Goal: Information Seeking & Learning: Learn about a topic

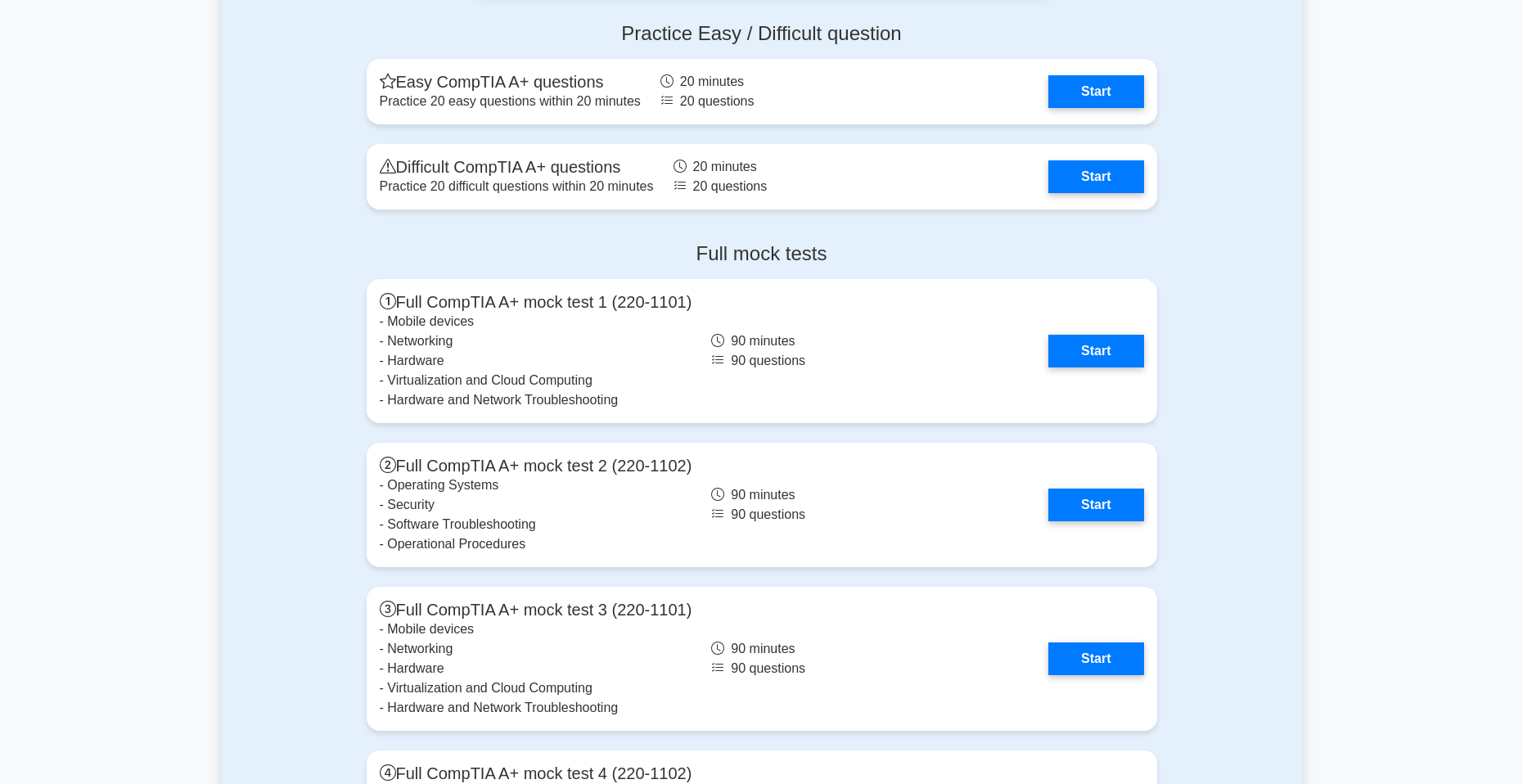
scroll to position [4335, 0]
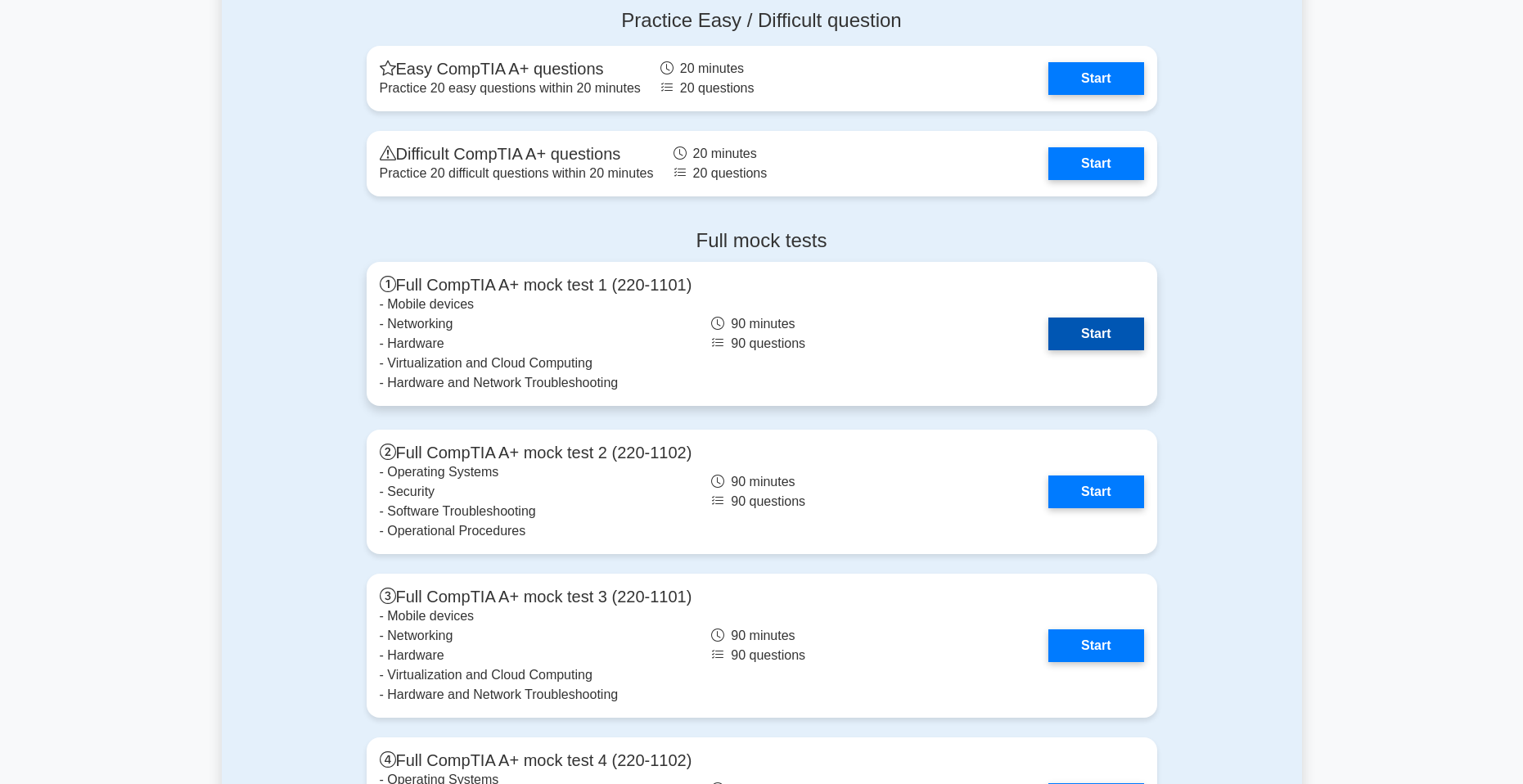
click at [1112, 321] on link "Start" at bounding box center [1096, 333] width 95 height 32
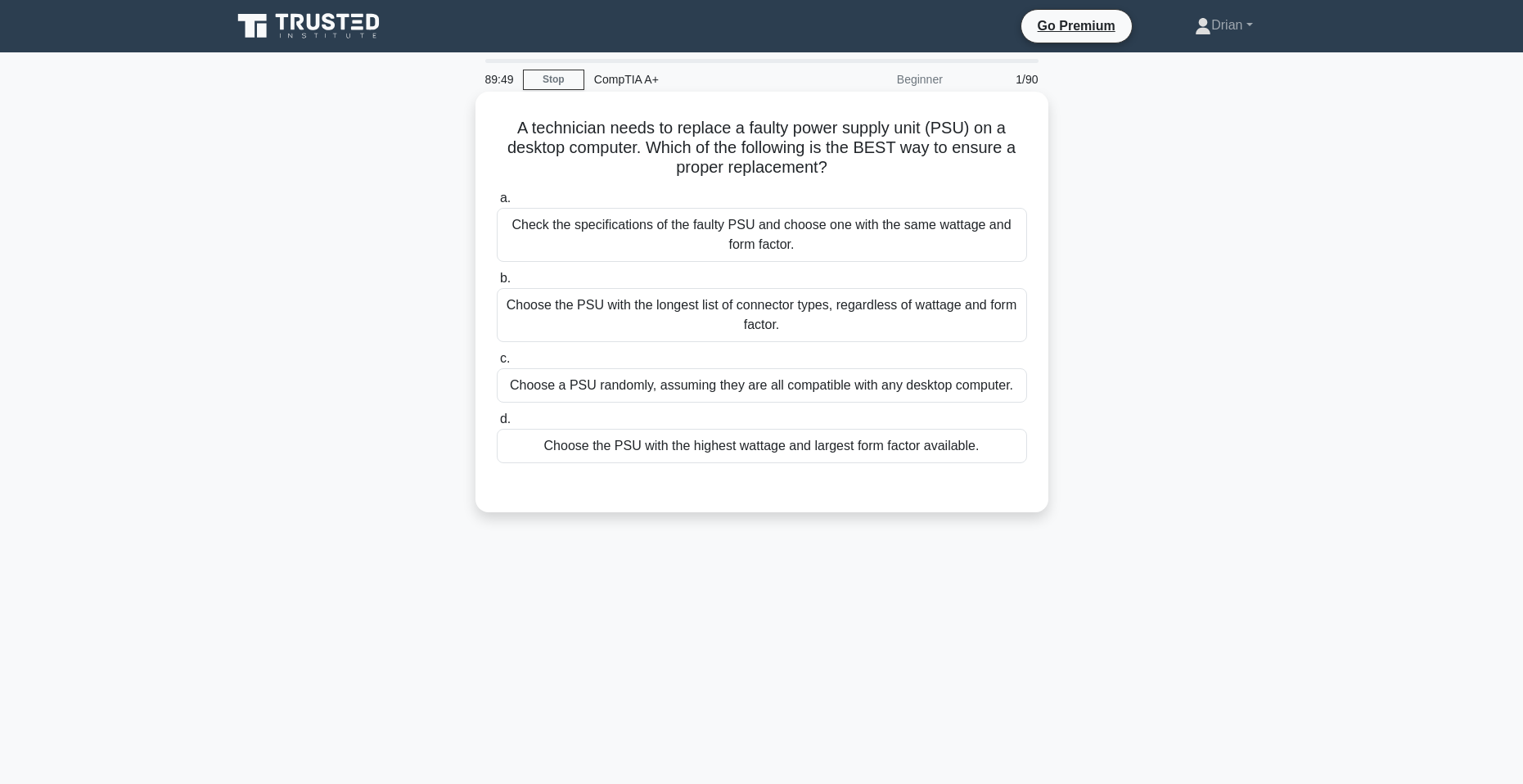
click at [859, 232] on div "Check the specifications of the faulty PSU and choose one with the same wattage…" at bounding box center [762, 234] width 530 height 54
click at [497, 203] on input "a. Check the specifications of the faulty PSU and choose one with the same watt…" at bounding box center [497, 198] width 0 height 11
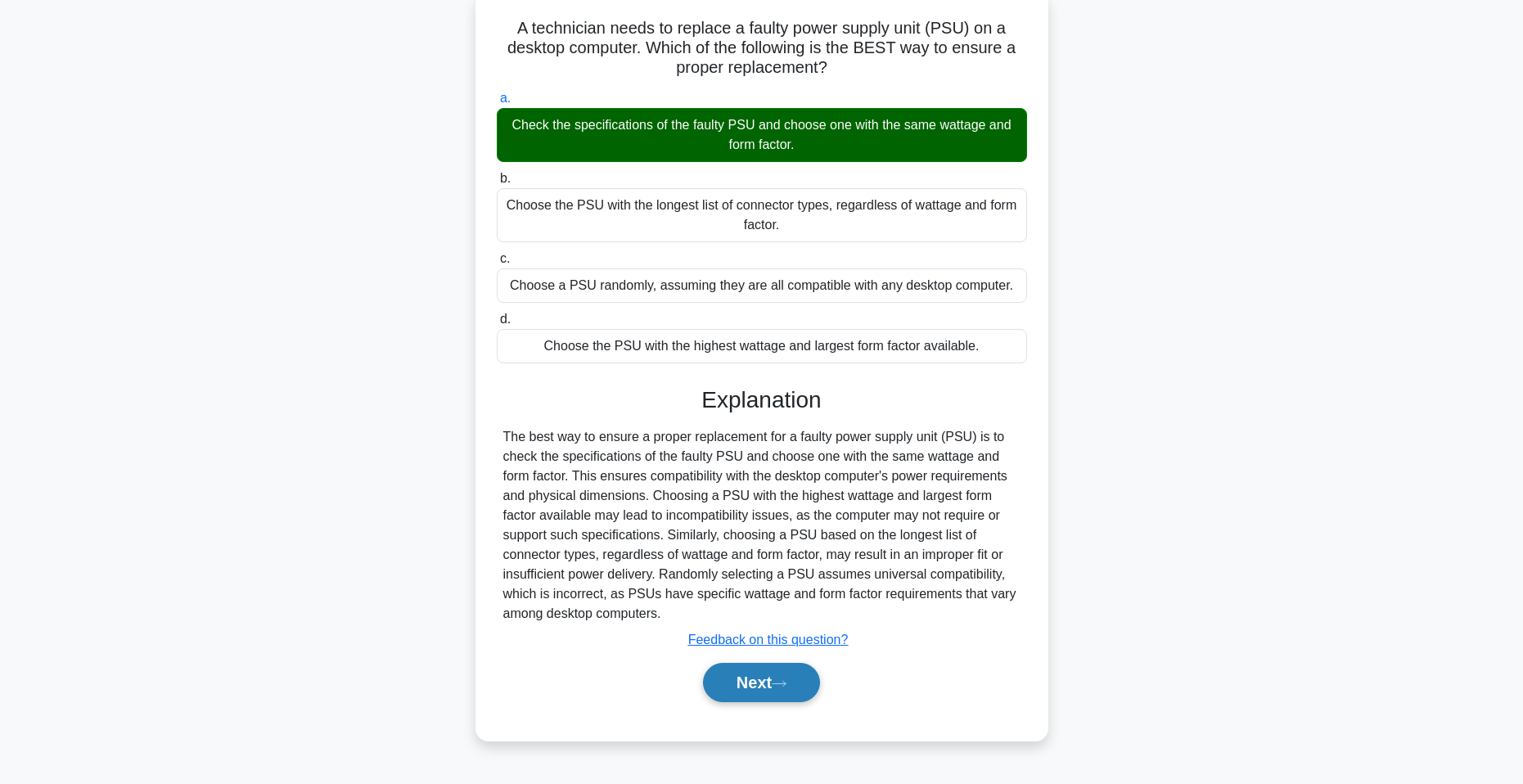
click at [770, 696] on button "Next" at bounding box center [761, 682] width 117 height 39
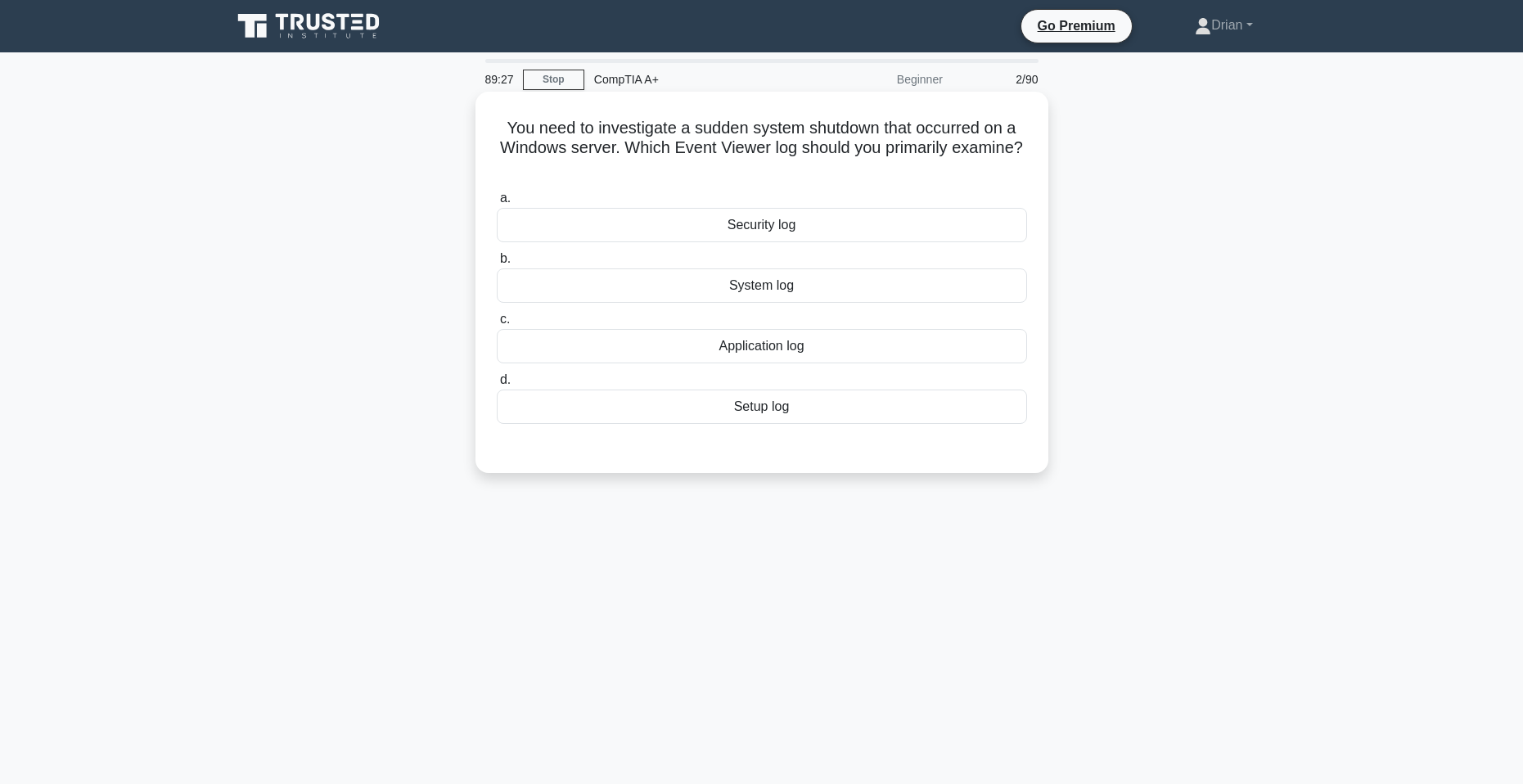
click at [863, 282] on div "System log" at bounding box center [762, 285] width 530 height 34
click at [497, 264] on input "b. System log" at bounding box center [497, 258] width 0 height 11
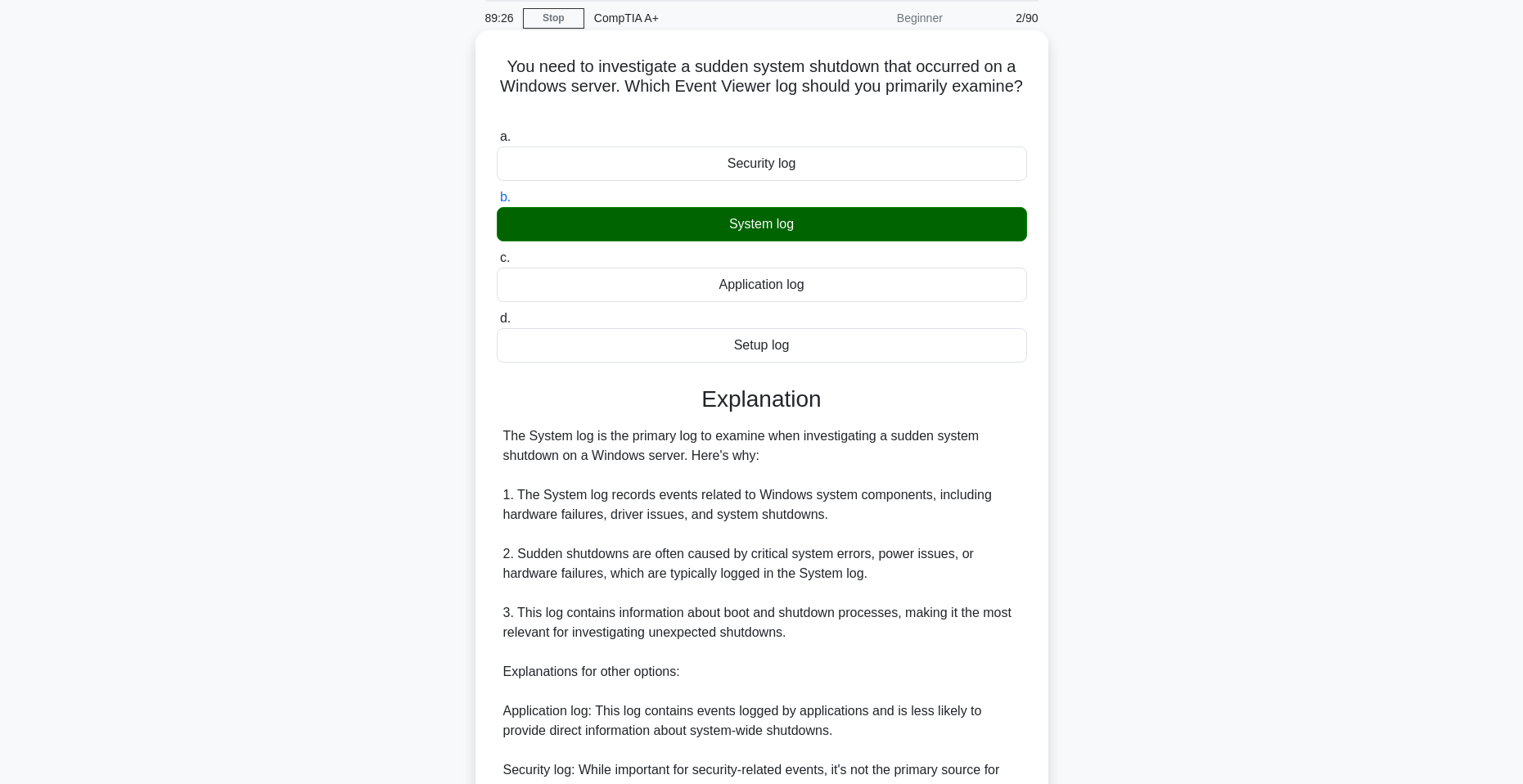
scroll to position [245, 0]
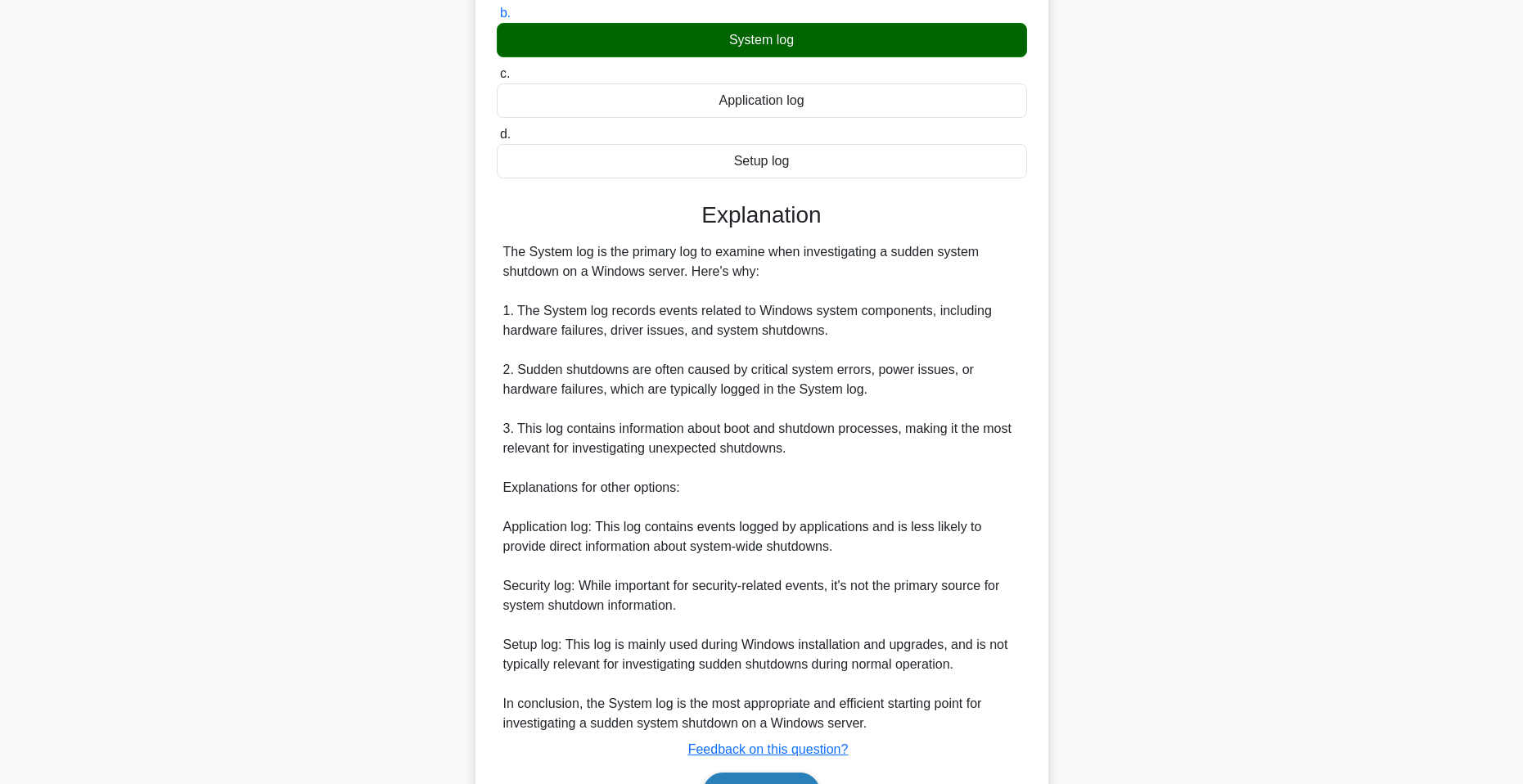
click at [783, 774] on button "Next" at bounding box center [761, 791] width 117 height 39
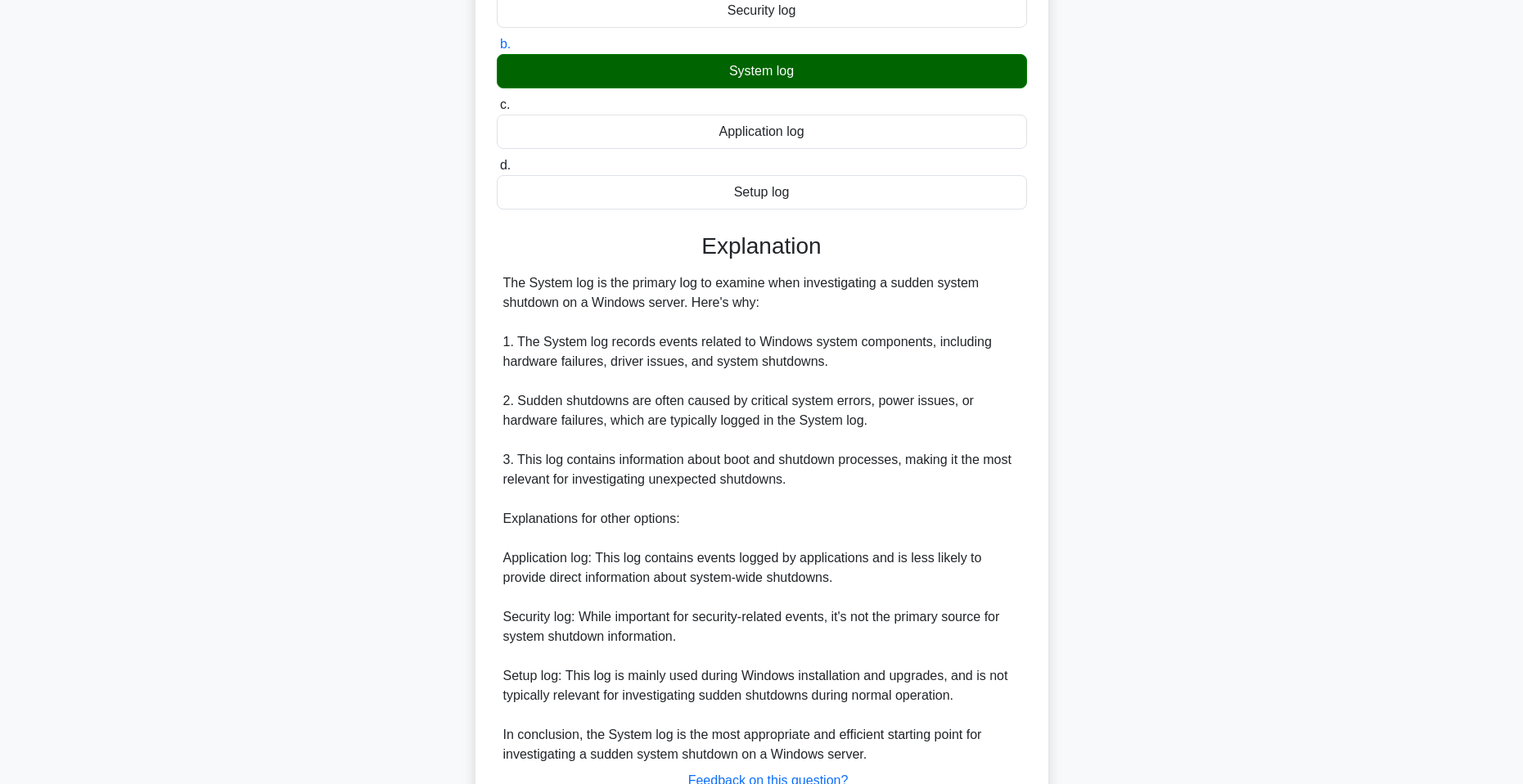
scroll to position [0, 0]
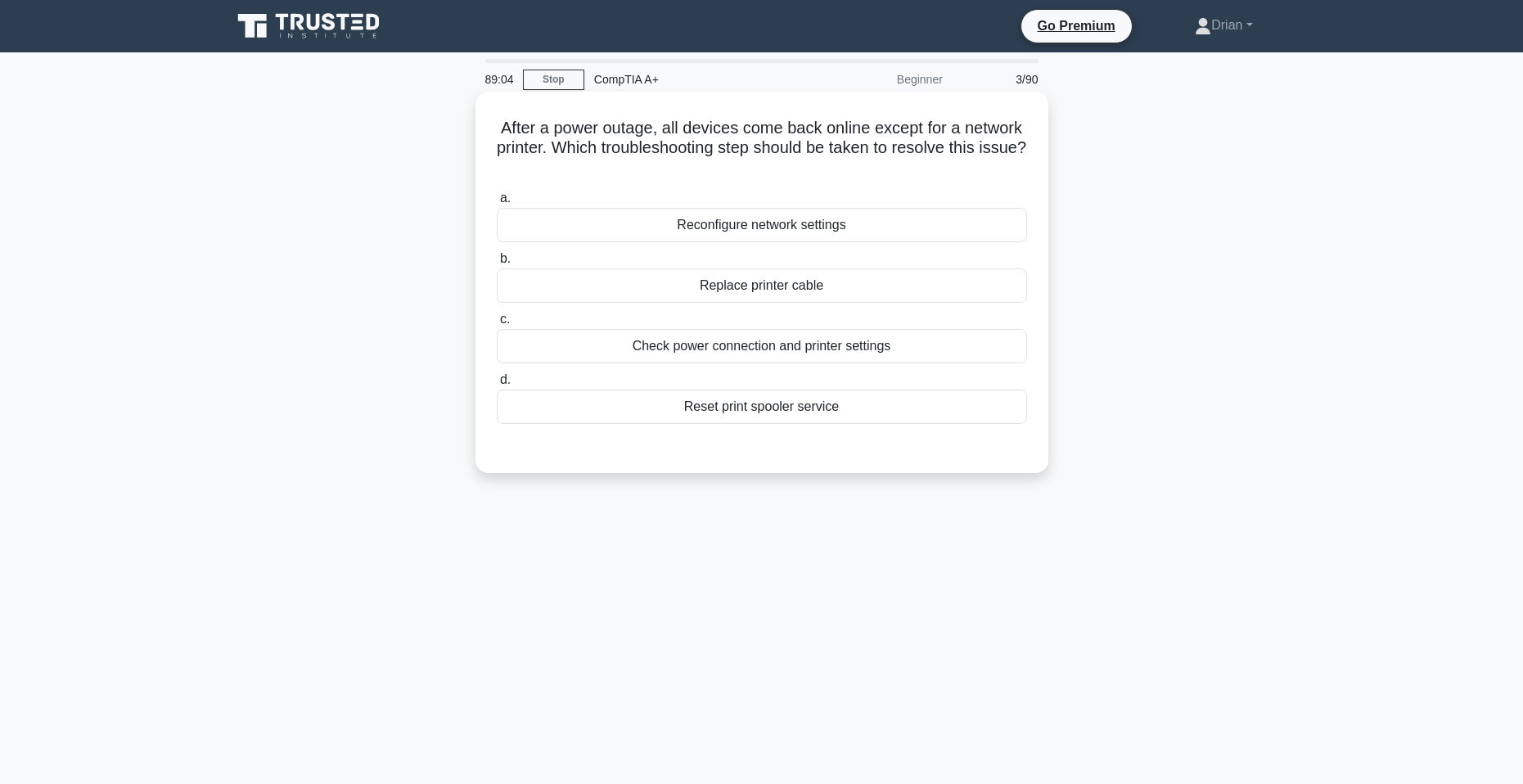
click at [842, 229] on div "Reconfigure network settings" at bounding box center [762, 224] width 530 height 34
click at [497, 203] on input "a. Reconfigure network settings" at bounding box center [497, 198] width 0 height 11
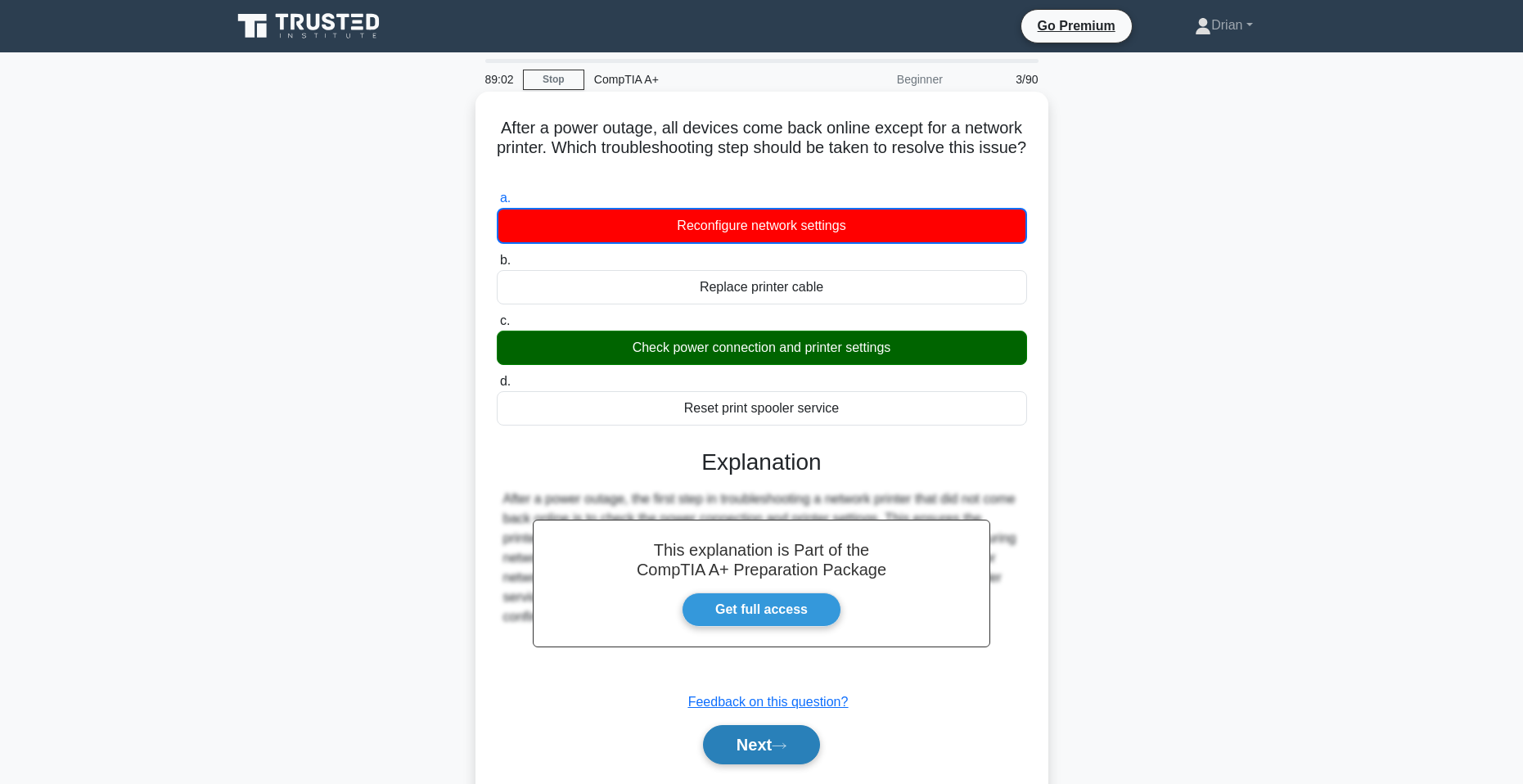
click at [790, 740] on button "Next" at bounding box center [761, 744] width 117 height 39
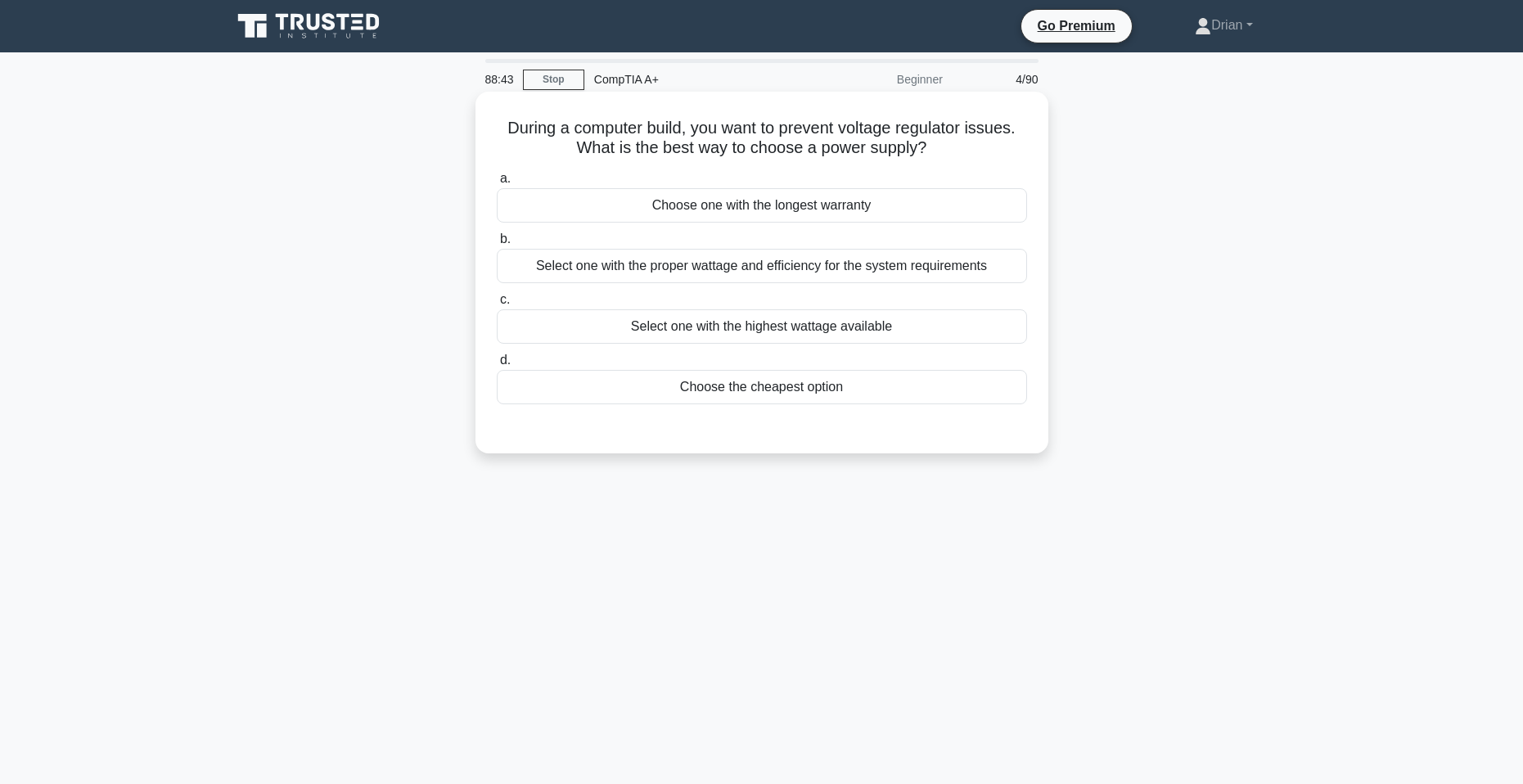
click at [744, 262] on div "Select one with the proper wattage and efficiency for the system requirements" at bounding box center [762, 265] width 530 height 34
click at [497, 245] on input "b. Select one with the proper wattage and efficiency for the system requirements" at bounding box center [497, 239] width 0 height 11
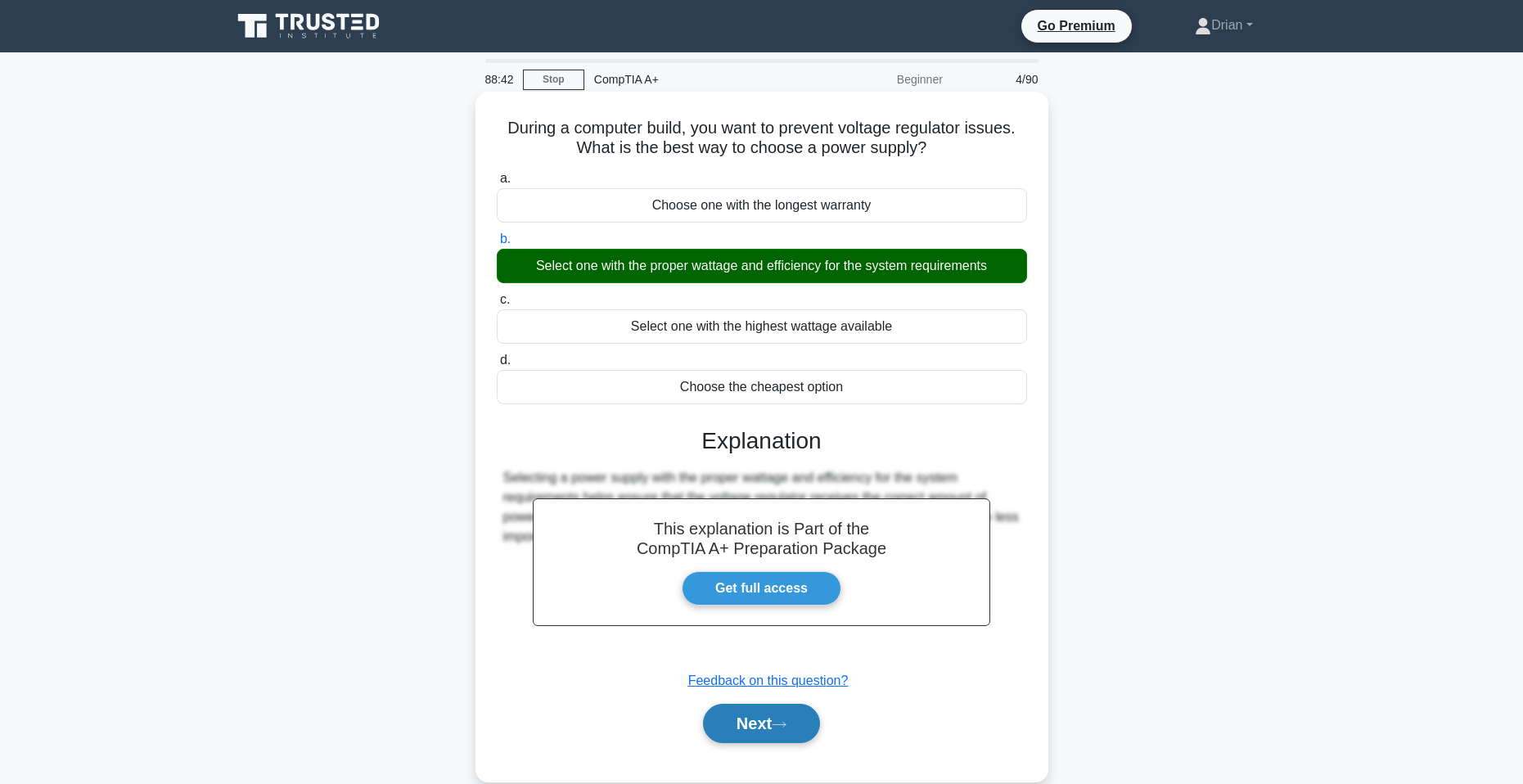
click at [814, 722] on button "Next" at bounding box center [761, 723] width 117 height 39
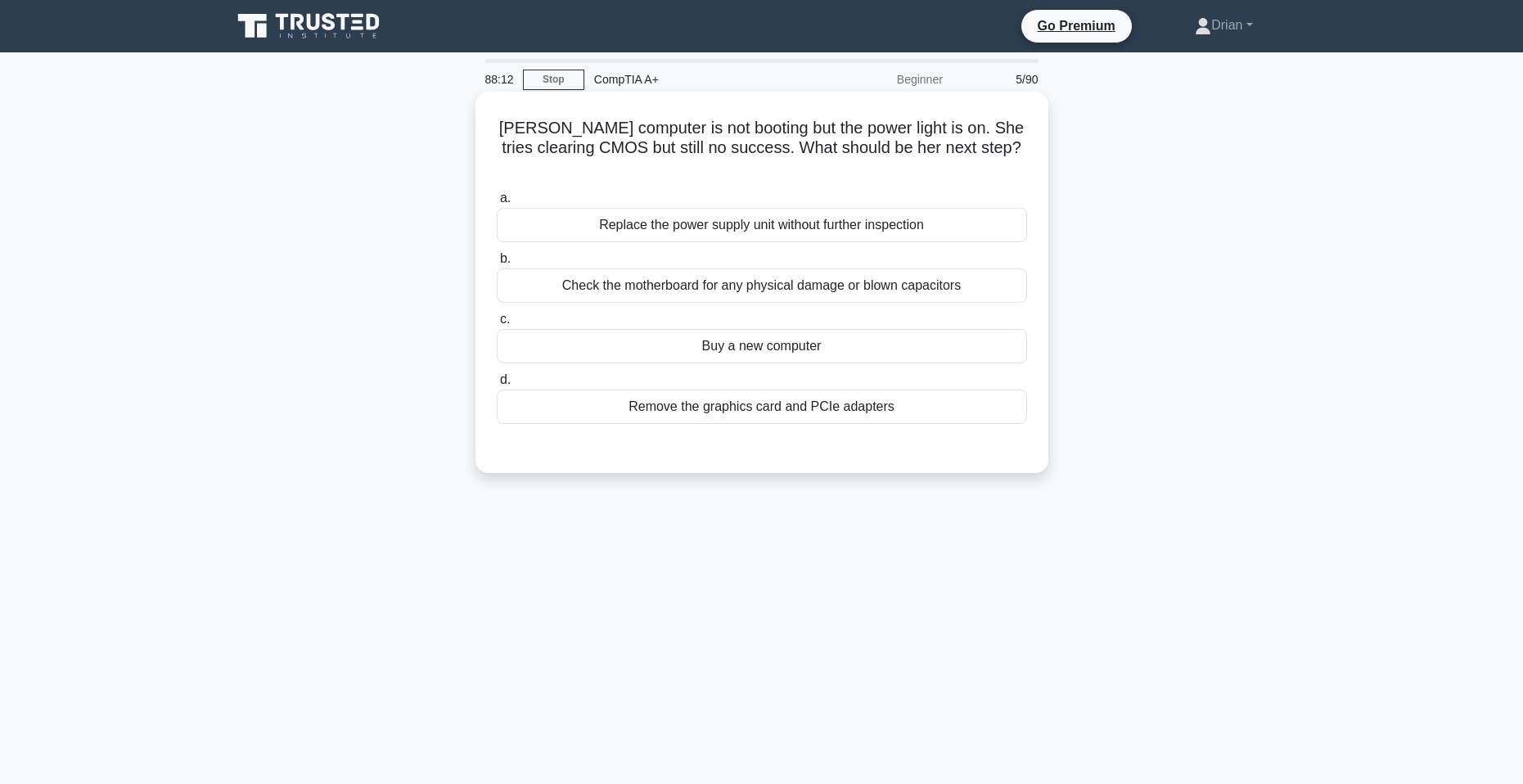
click at [844, 275] on div "Check the motherboard for any physical damage or blown capacitors" at bounding box center [762, 285] width 530 height 34
click at [497, 264] on input "b. Check the motherboard for any physical damage or blown capacitors" at bounding box center [497, 258] width 0 height 11
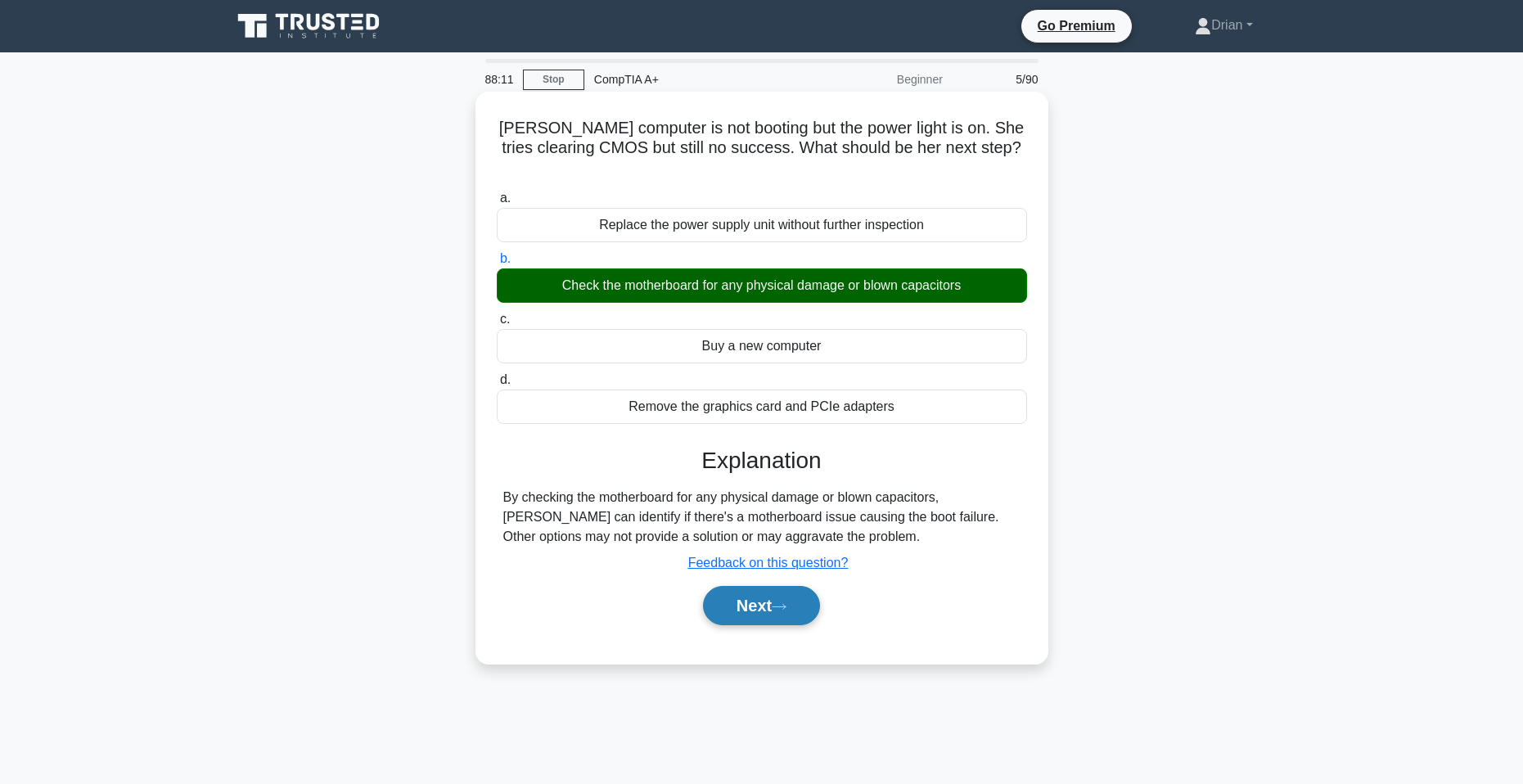
click at [800, 586] on button "Next" at bounding box center [761, 605] width 117 height 39
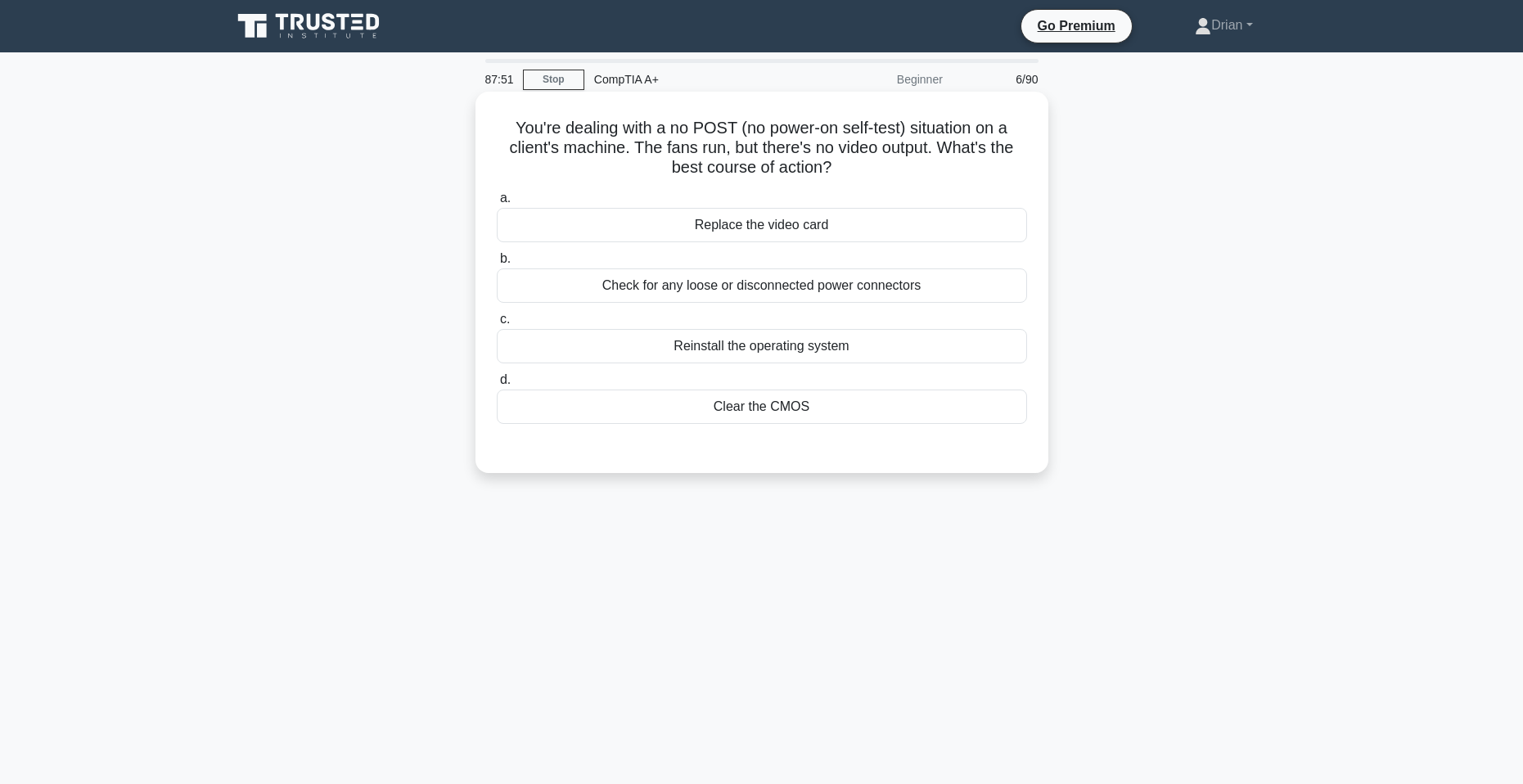
click at [868, 292] on div "Check for any loose or disconnected power connectors" at bounding box center [762, 285] width 530 height 34
click at [497, 264] on input "b. Check for any loose or disconnected power connectors" at bounding box center [497, 258] width 0 height 11
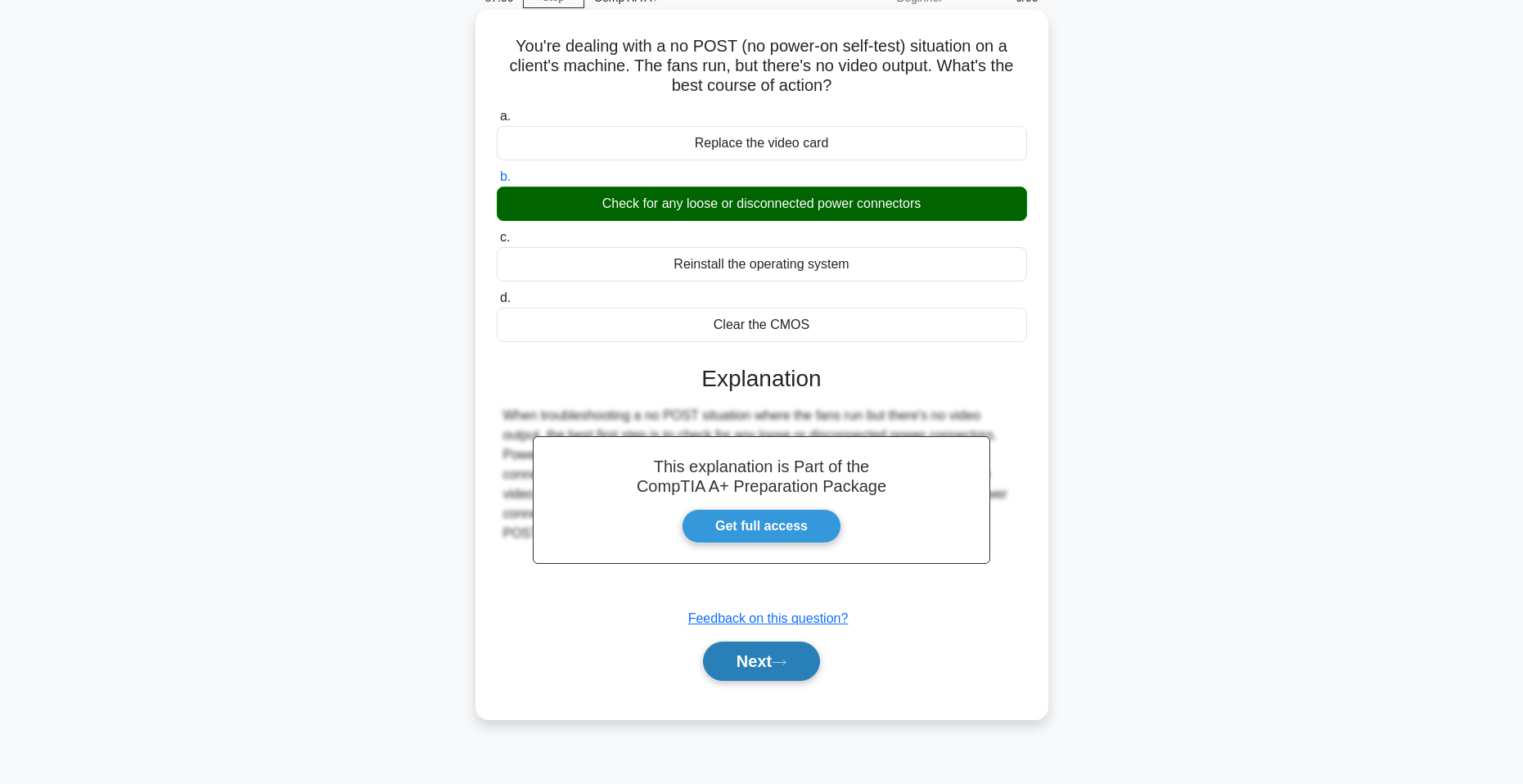
click at [774, 669] on button "Next" at bounding box center [761, 660] width 117 height 39
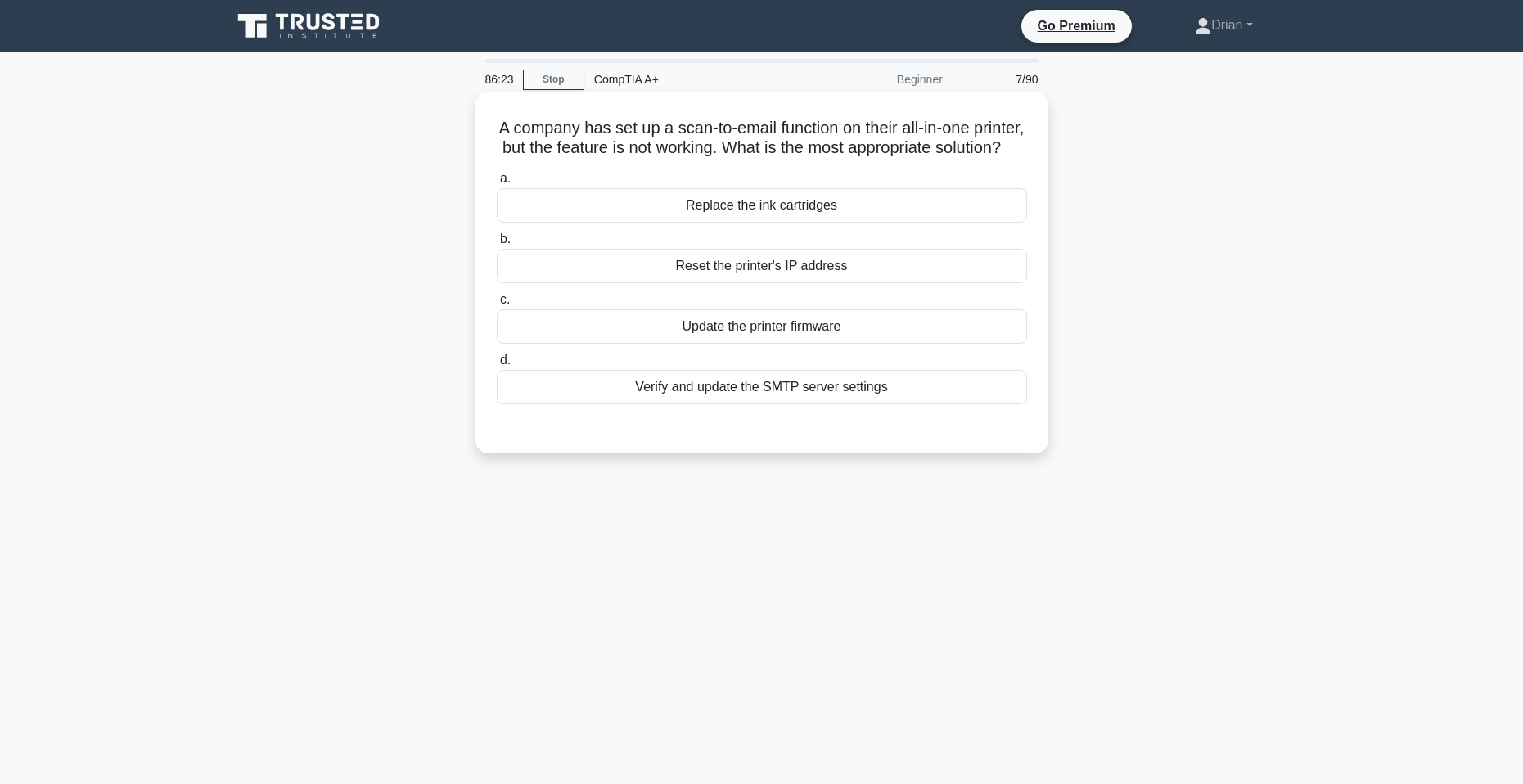
click at [860, 404] on div "Verify and update the SMTP server settings" at bounding box center [762, 386] width 530 height 34
click at [497, 365] on input "d. Verify and update the SMTP server settings" at bounding box center [497, 360] width 0 height 11
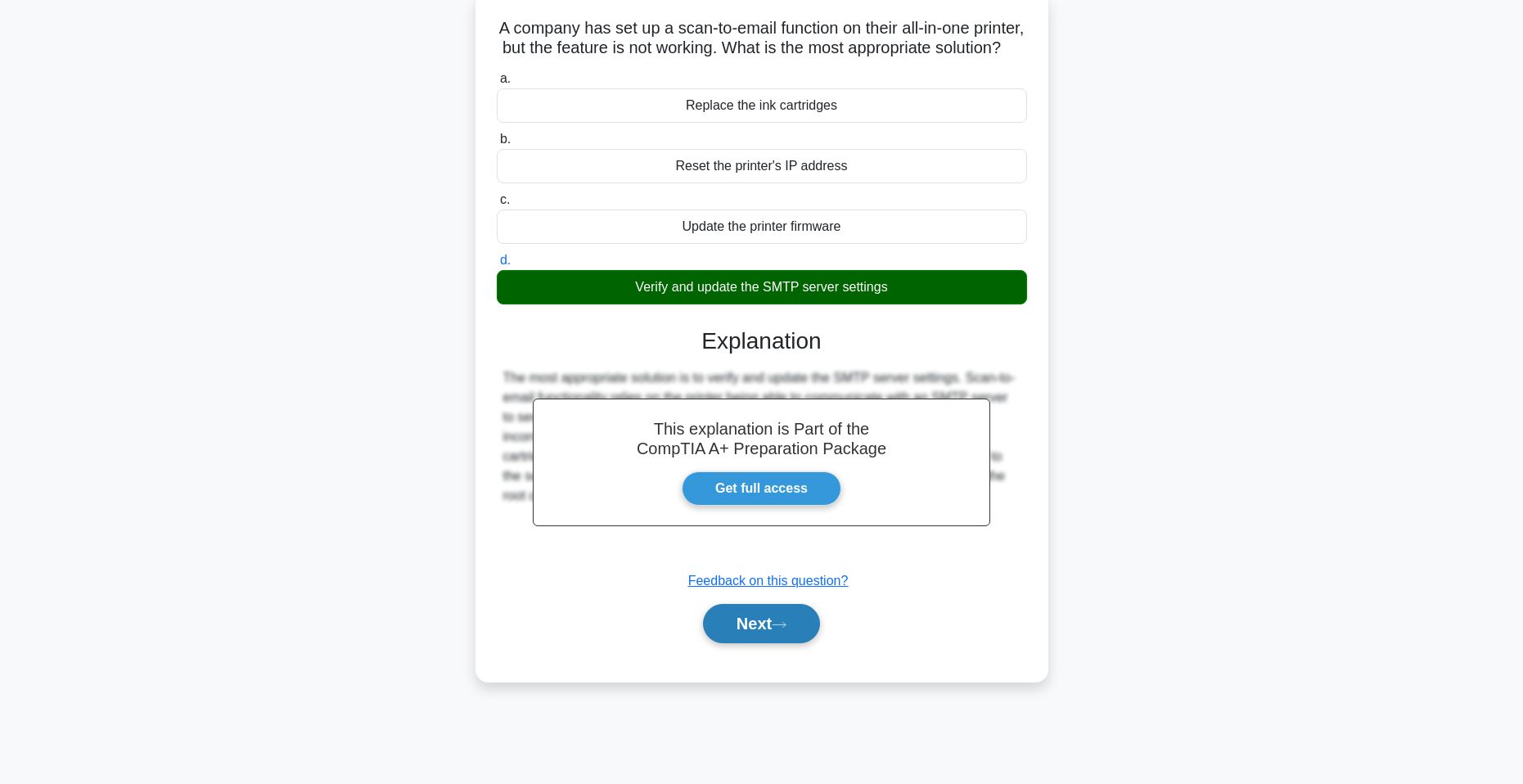
drag, startPoint x: 785, startPoint y: 642, endPoint x: 797, endPoint y: 541, distance: 101.7
click at [785, 629] on icon at bounding box center [779, 625] width 15 height 9
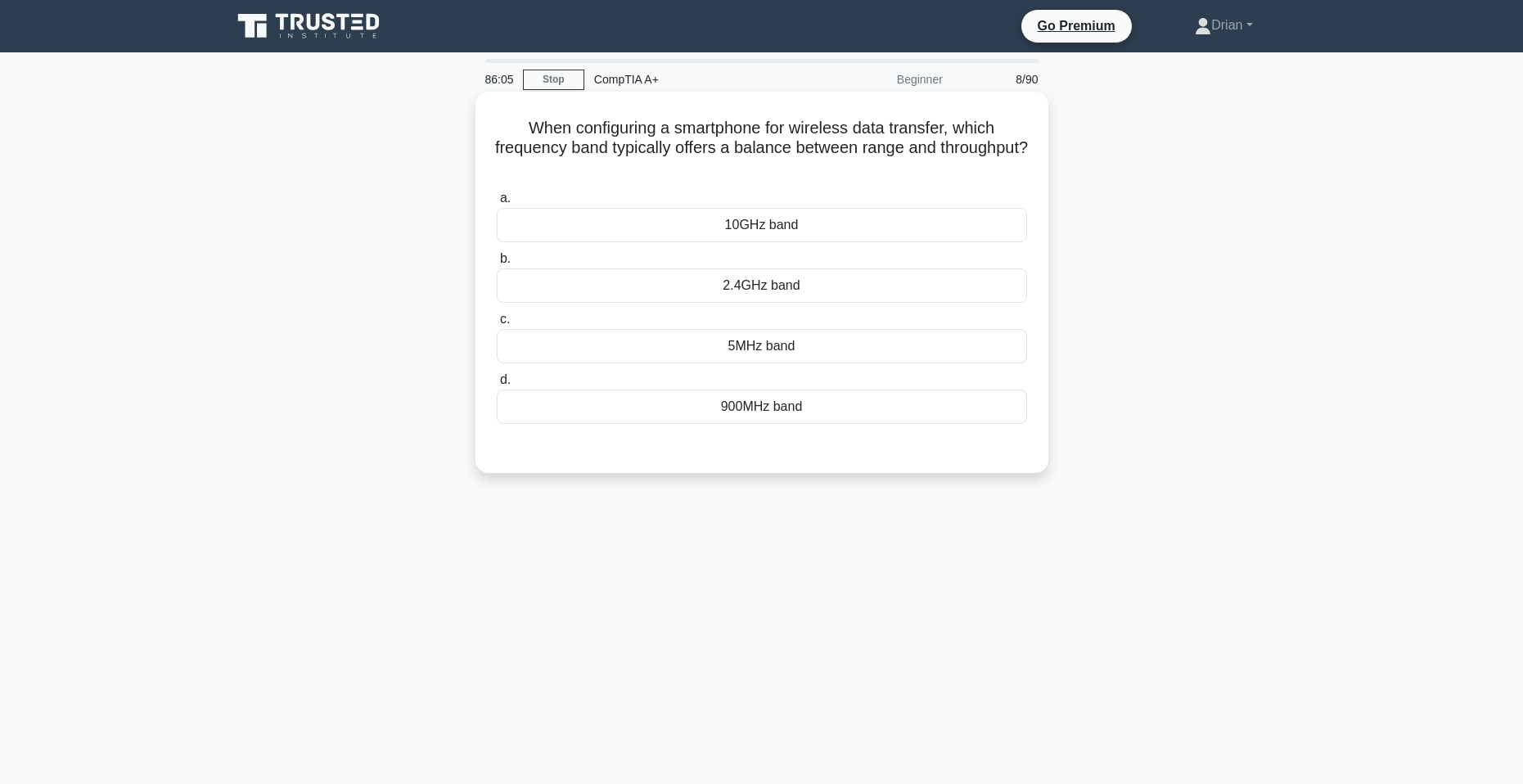
click at [846, 345] on div "5MHz band" at bounding box center [762, 345] width 530 height 34
click at [497, 325] on input "c. 5MHz band" at bounding box center [497, 319] width 0 height 11
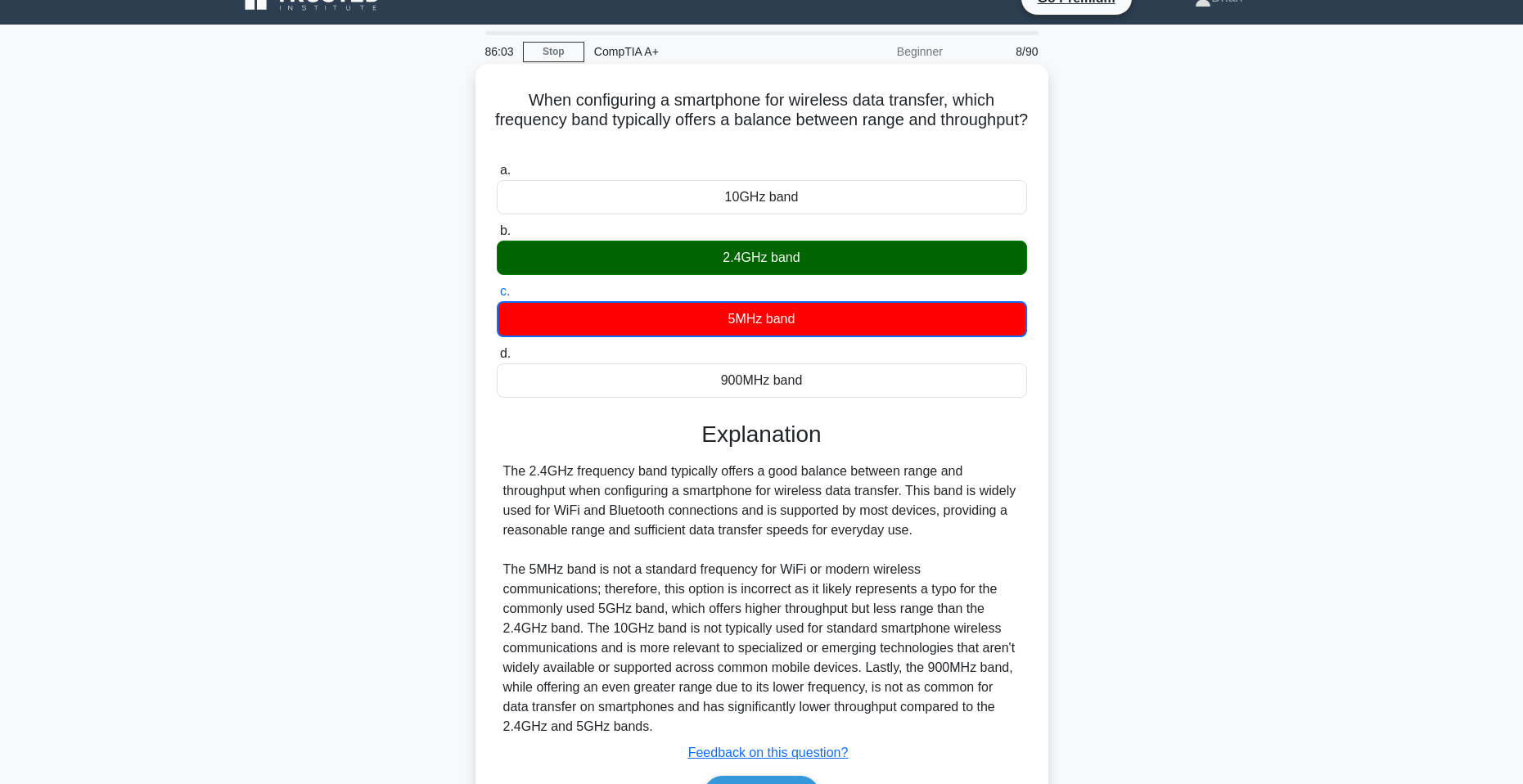
scroll to position [130, 0]
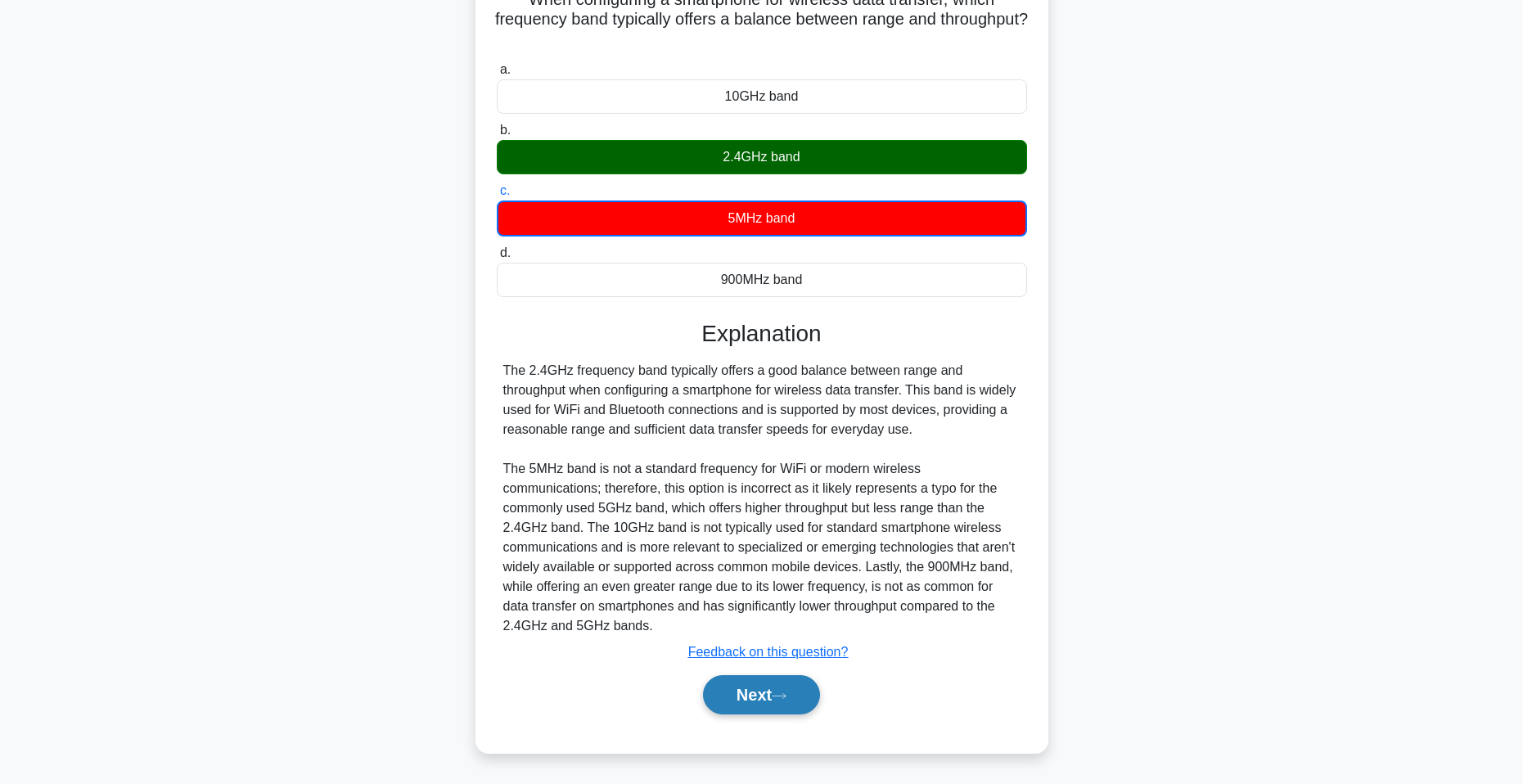
click at [744, 691] on button "Next" at bounding box center [761, 694] width 117 height 39
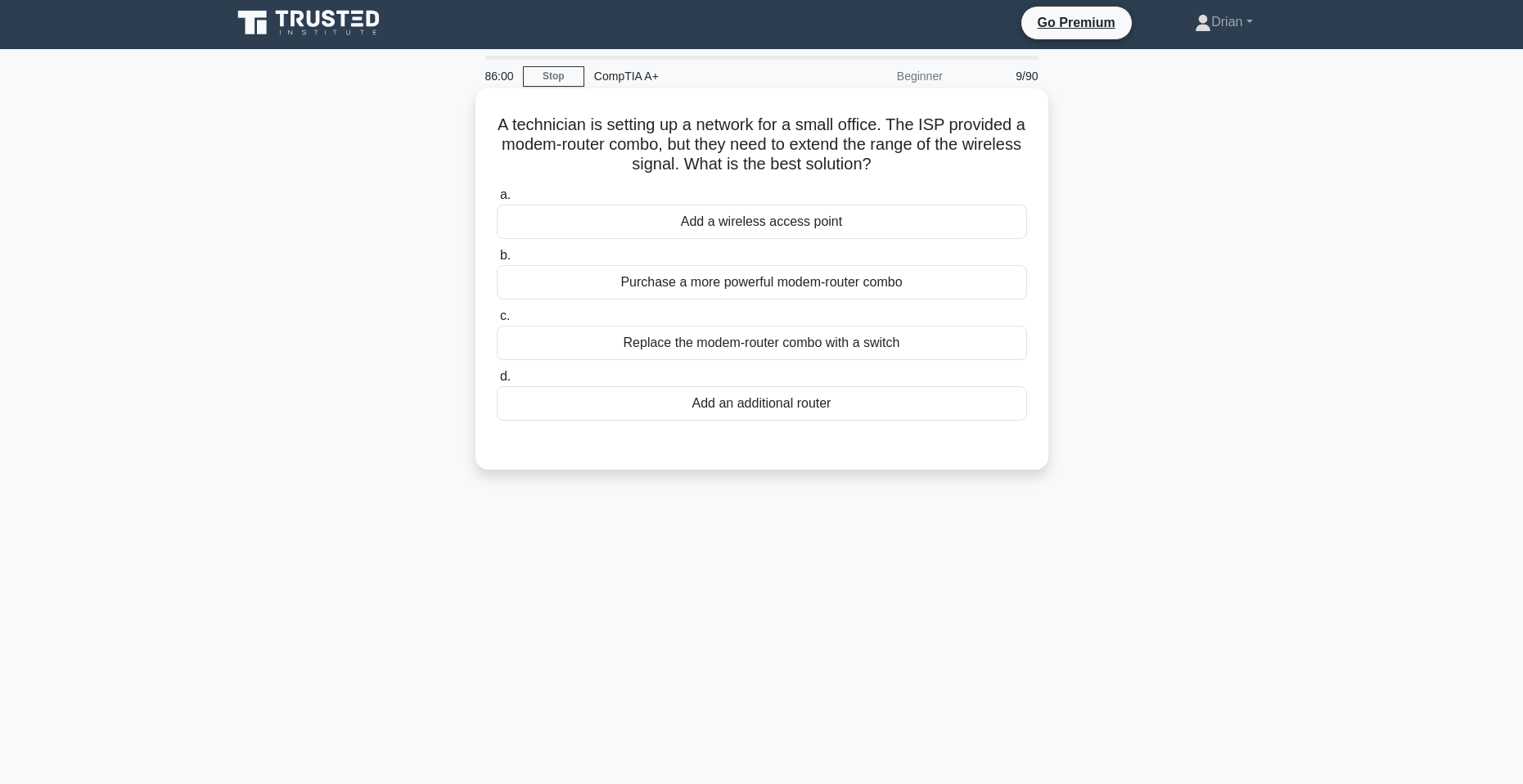
scroll to position [0, 0]
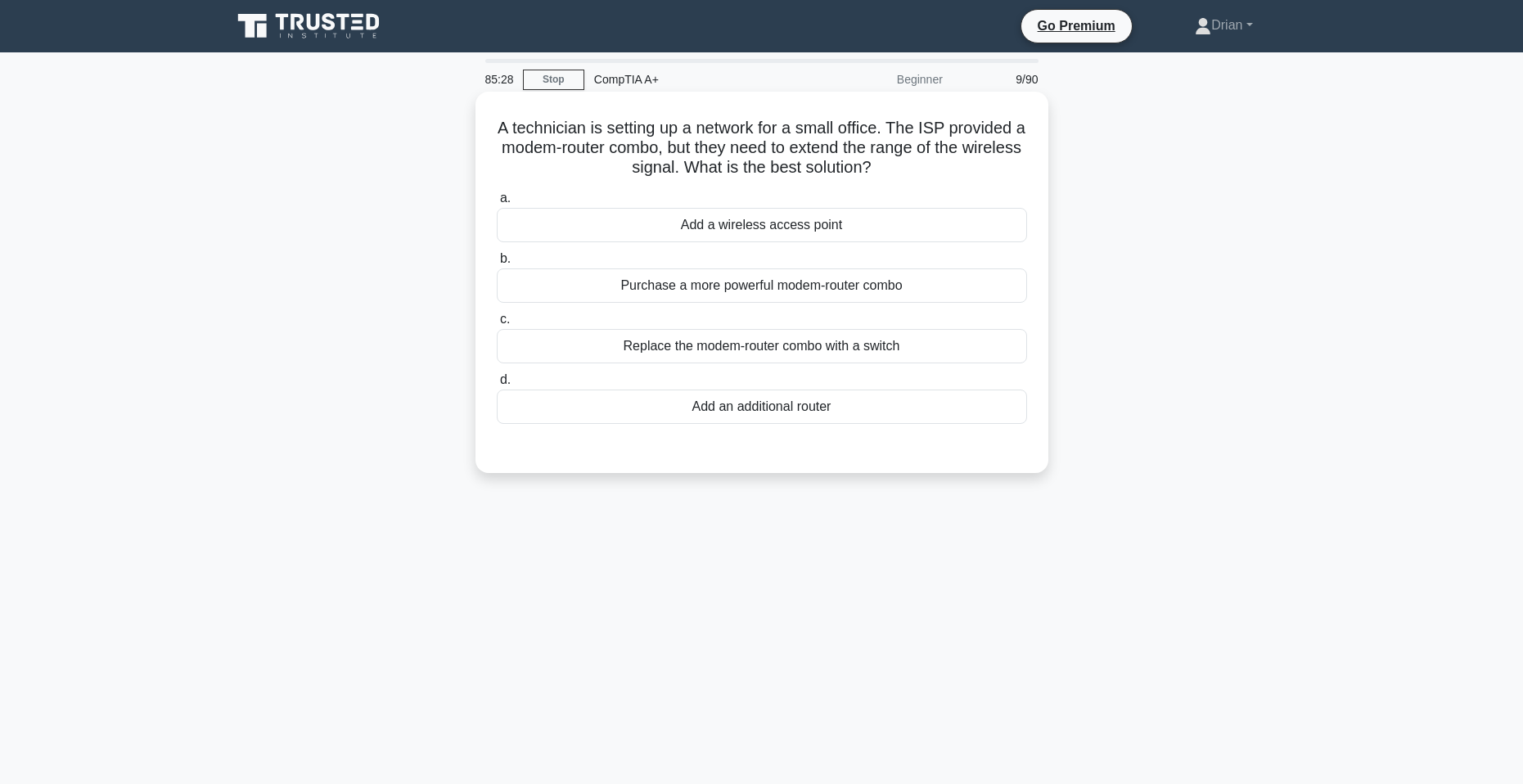
click at [959, 351] on div "Replace the modem-router combo with a switch" at bounding box center [762, 345] width 530 height 34
click at [497, 325] on input "c. Replace the modem-router combo with a switch" at bounding box center [497, 319] width 0 height 11
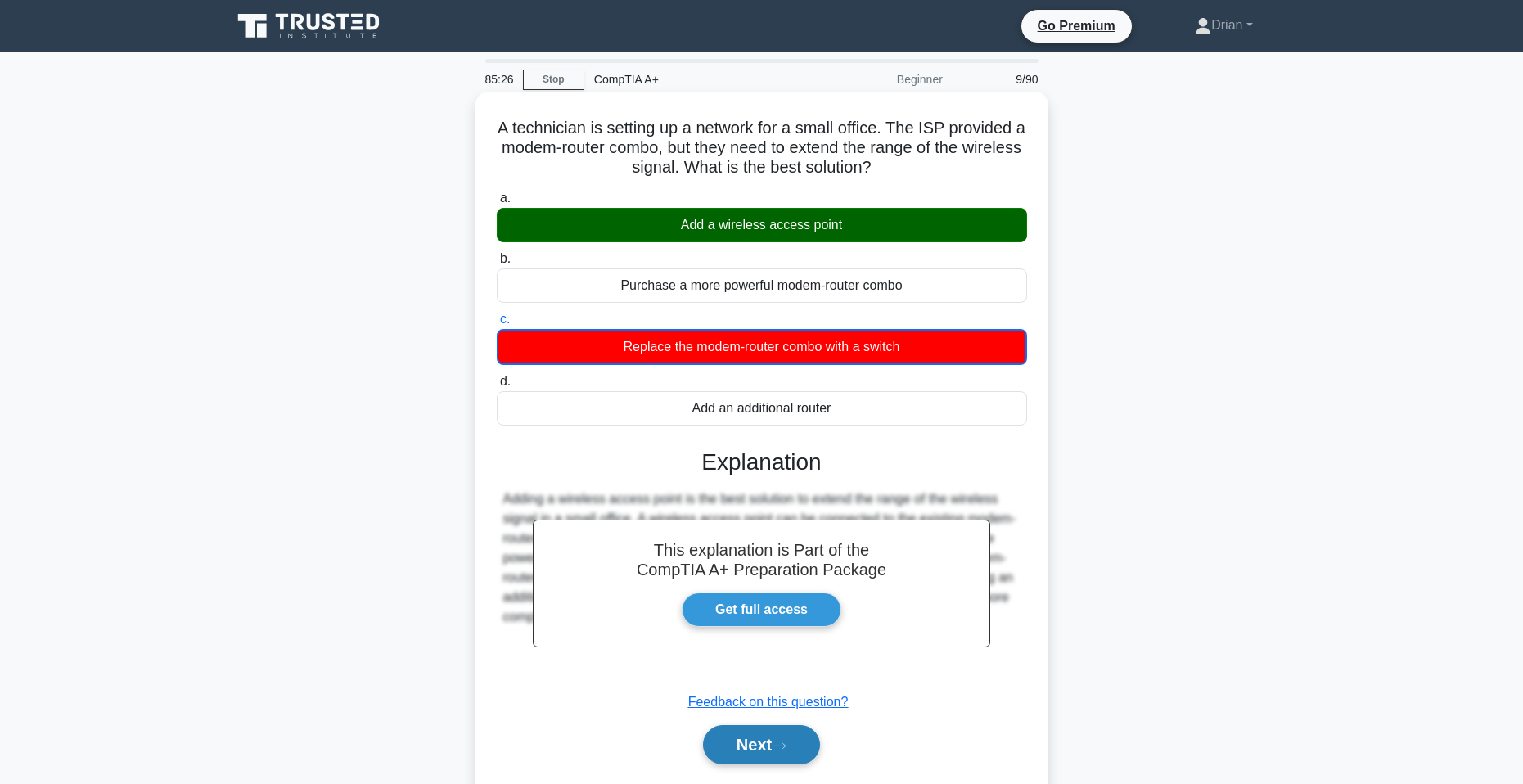
click at [793, 734] on button "Next" at bounding box center [761, 744] width 117 height 39
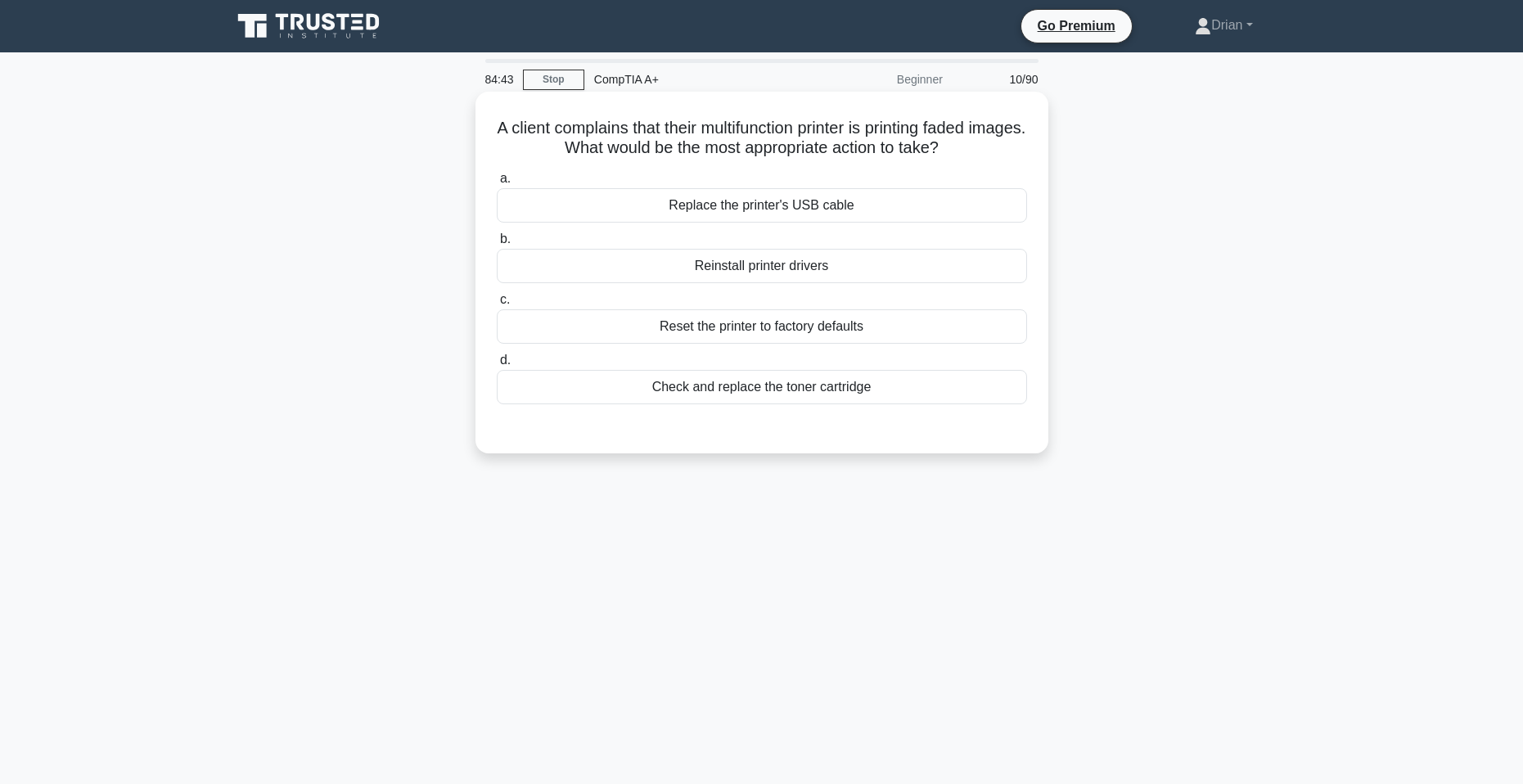
click at [814, 403] on div "Check and replace the toner cartridge" at bounding box center [762, 386] width 530 height 34
click at [497, 365] on input "d. Check and replace the toner cartridge" at bounding box center [497, 360] width 0 height 11
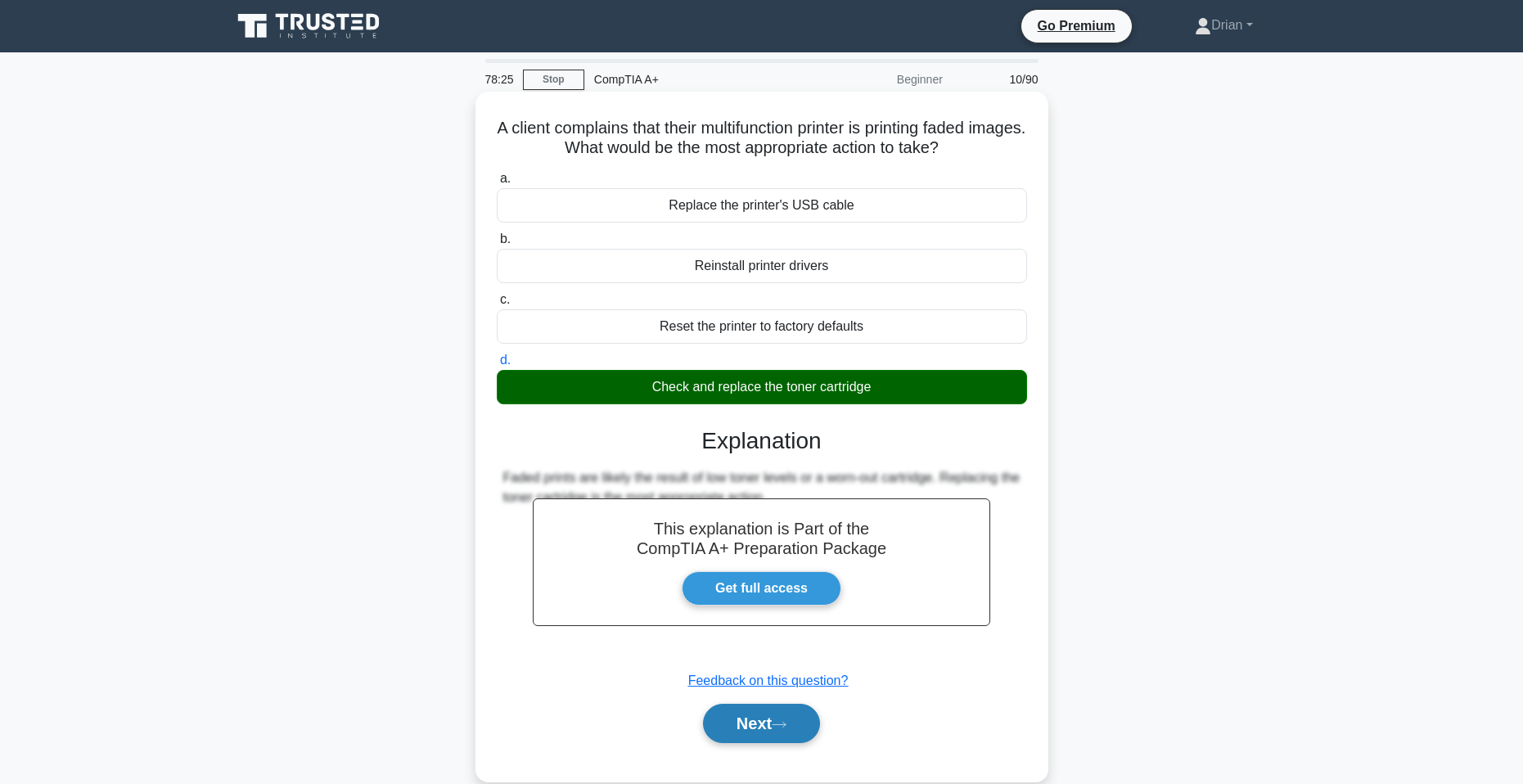
click at [771, 736] on button "Next" at bounding box center [761, 723] width 117 height 39
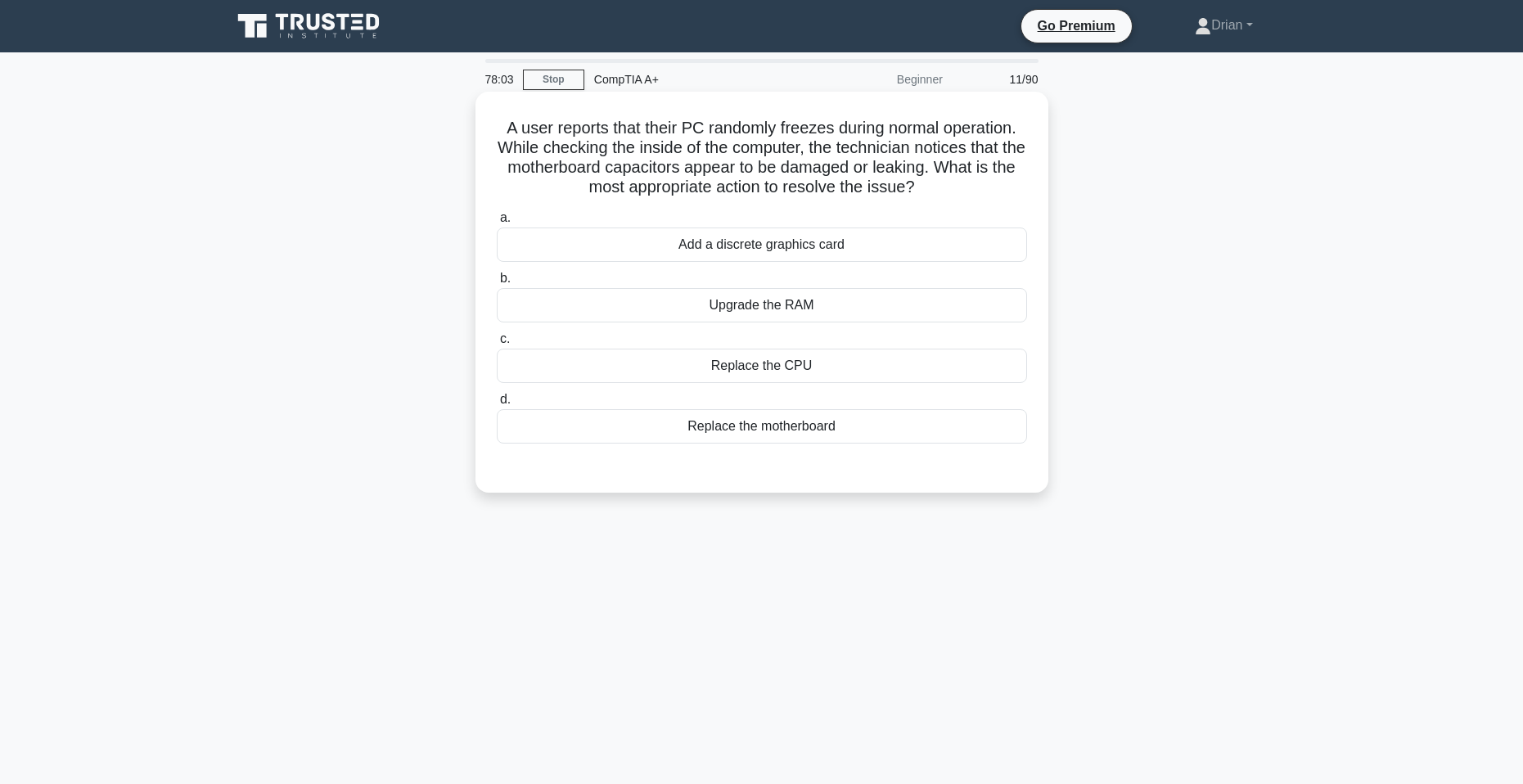
click at [821, 426] on div "Replace the motherboard" at bounding box center [762, 425] width 530 height 34
click at [497, 405] on input "d. Replace the motherboard" at bounding box center [497, 399] width 0 height 11
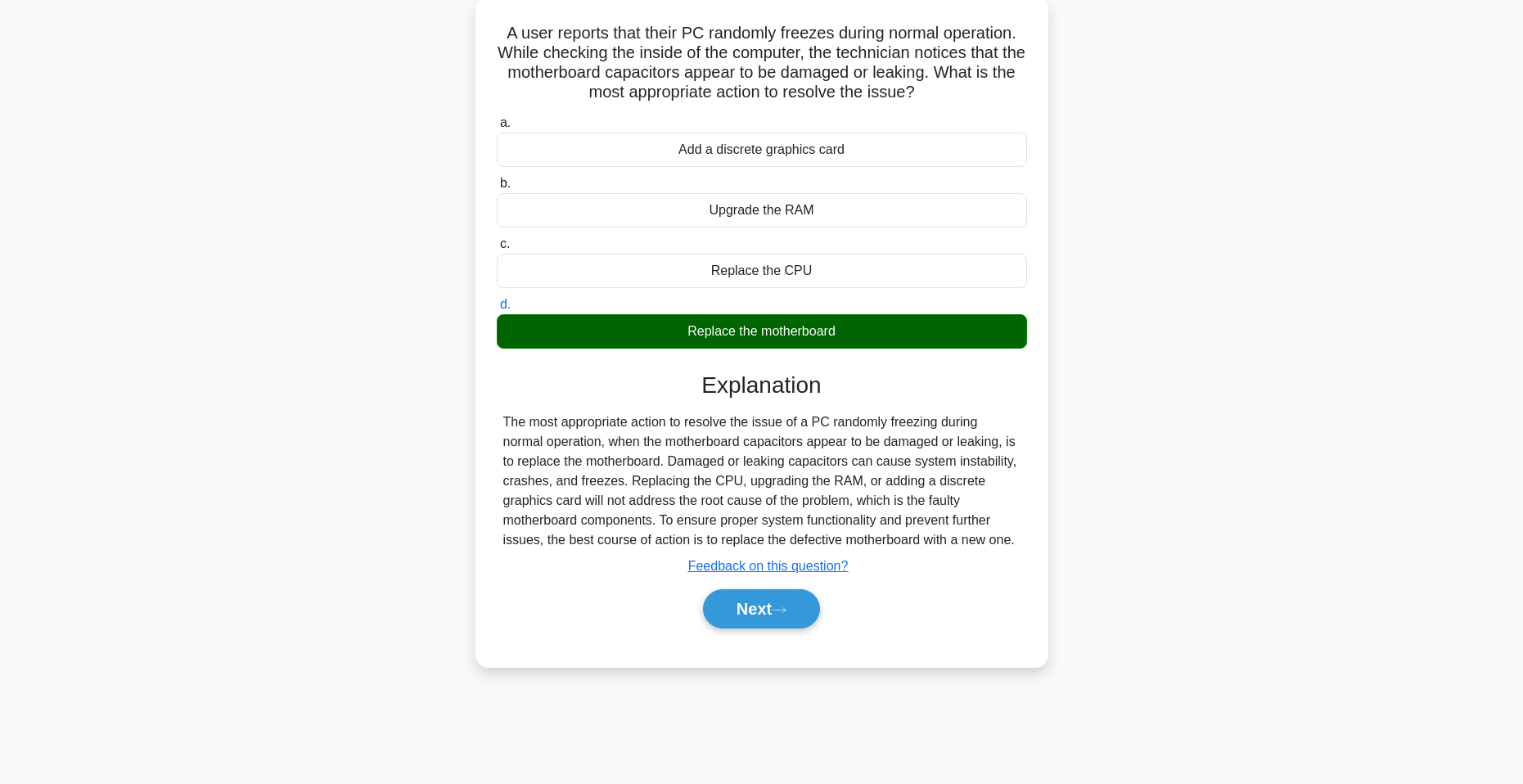
scroll to position [100, 0]
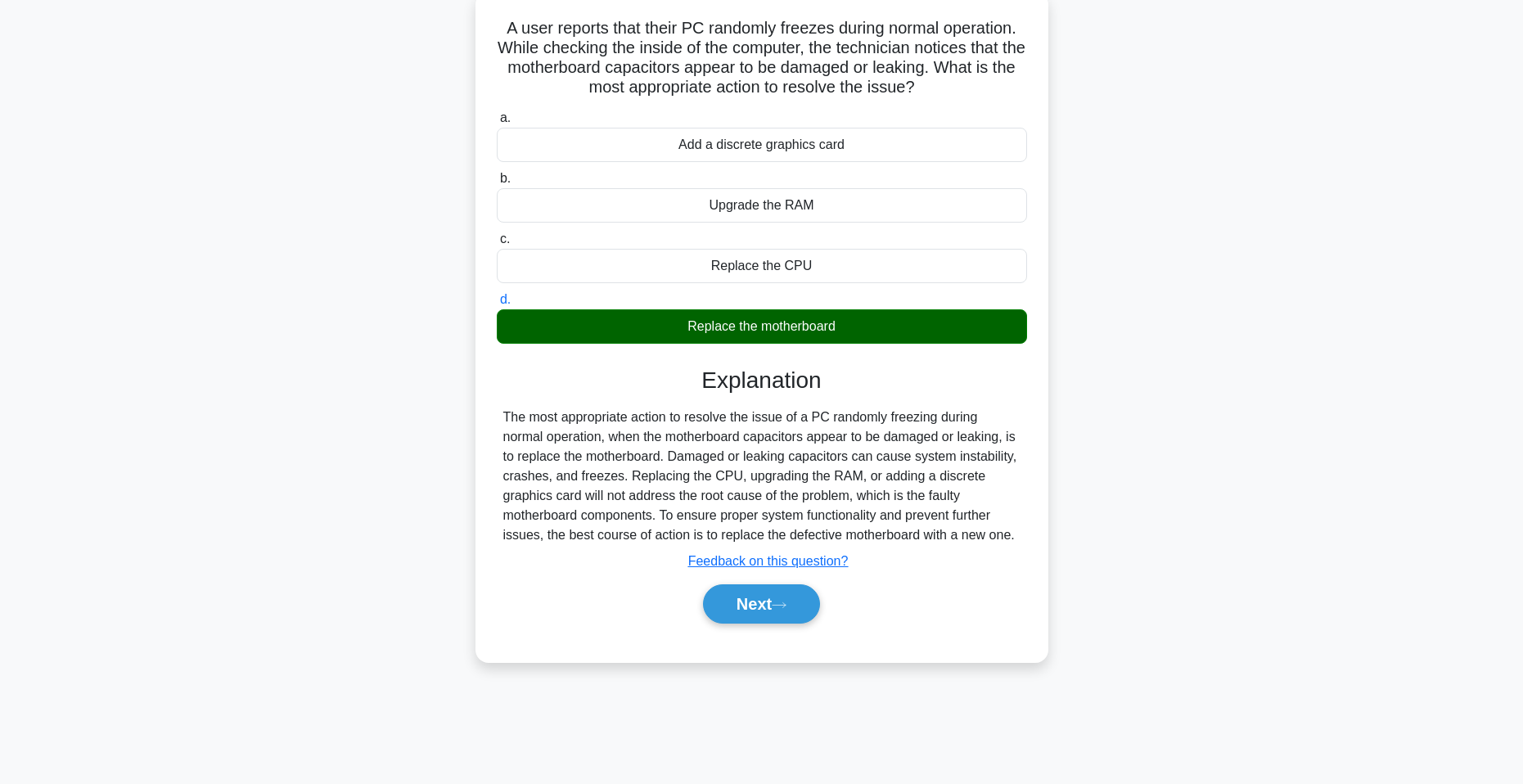
click at [824, 617] on div "Next" at bounding box center [762, 603] width 537 height 39
click at [797, 611] on button "Next" at bounding box center [761, 603] width 117 height 39
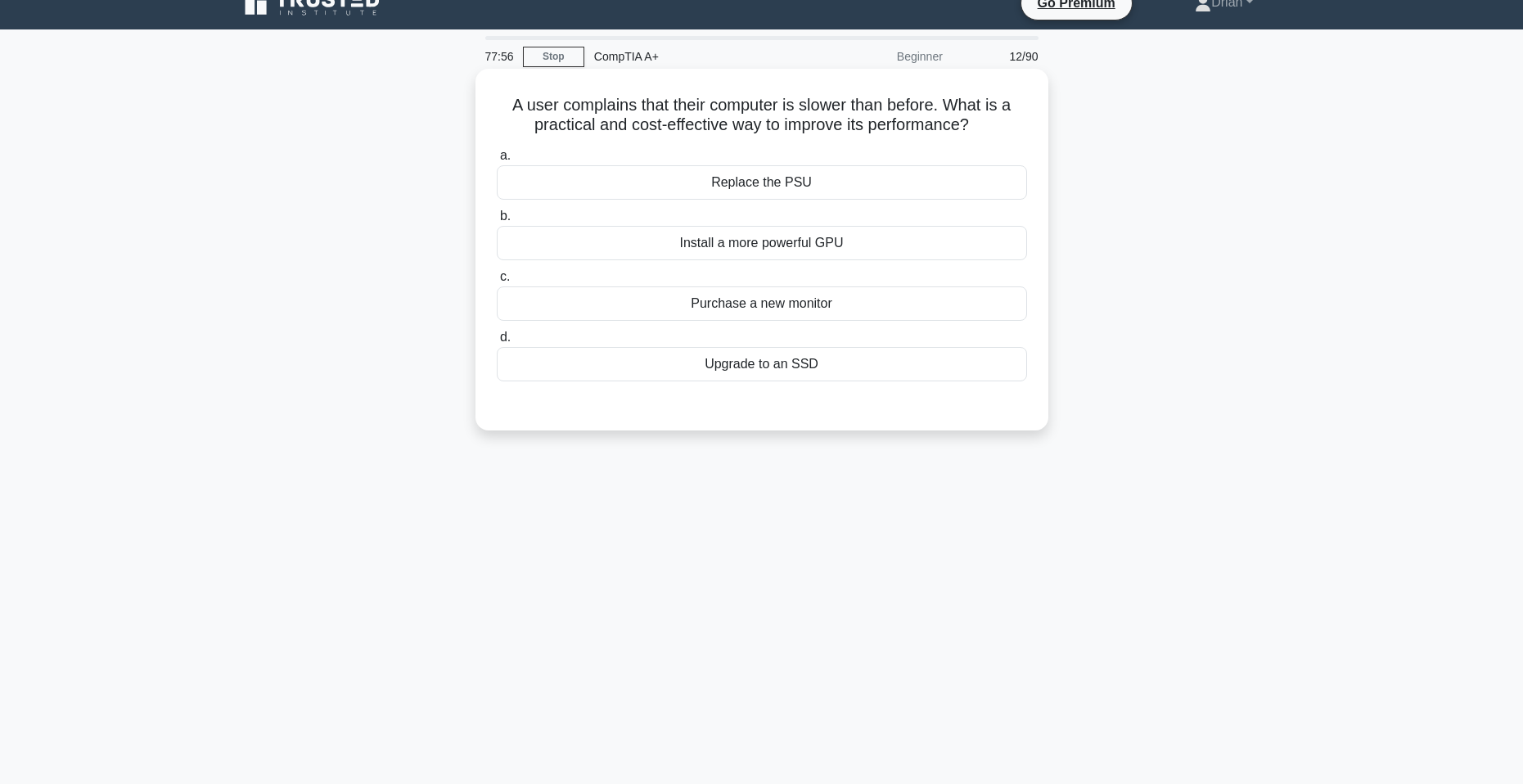
scroll to position [0, 0]
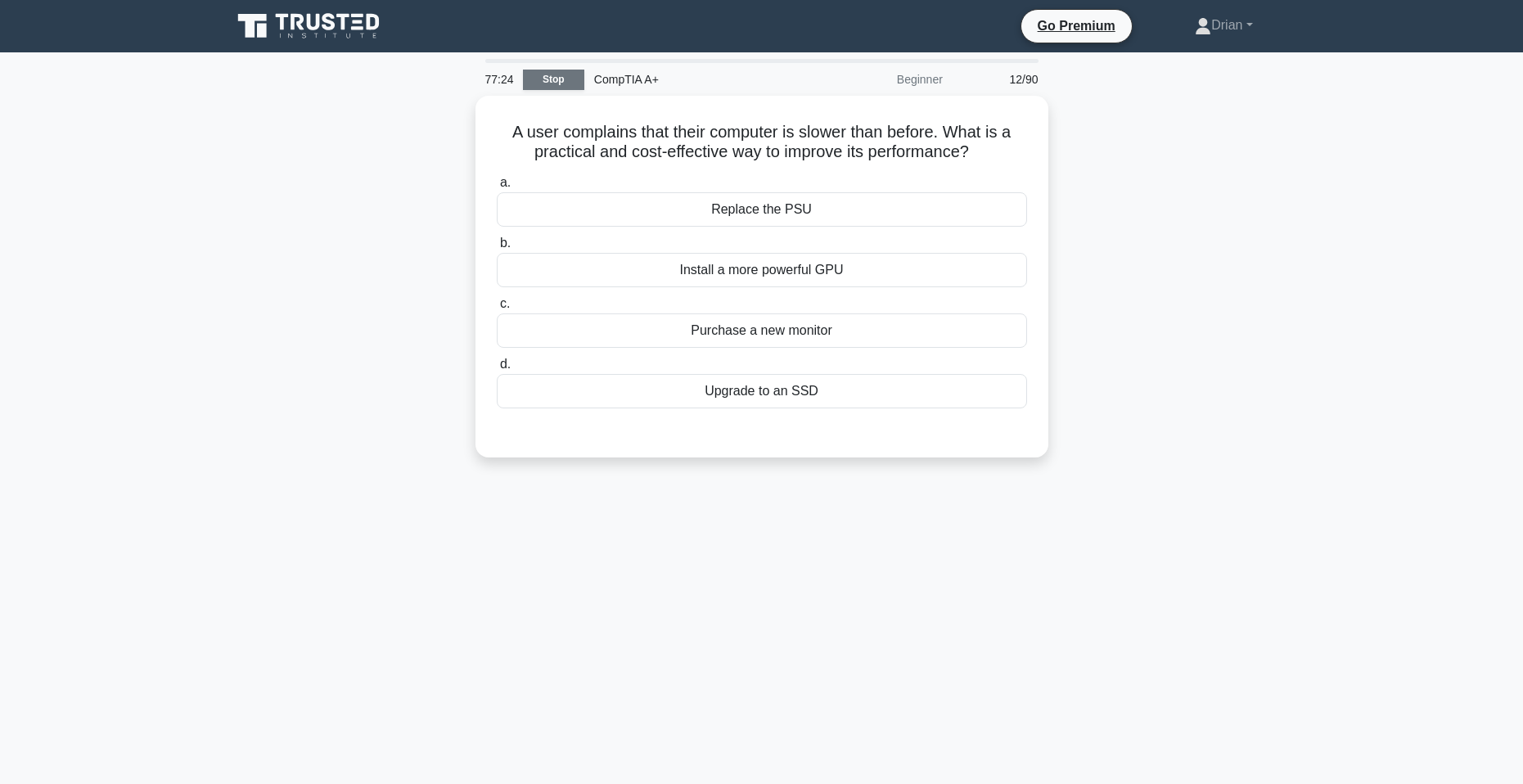
click at [538, 77] on link "Stop" at bounding box center [553, 80] width 61 height 21
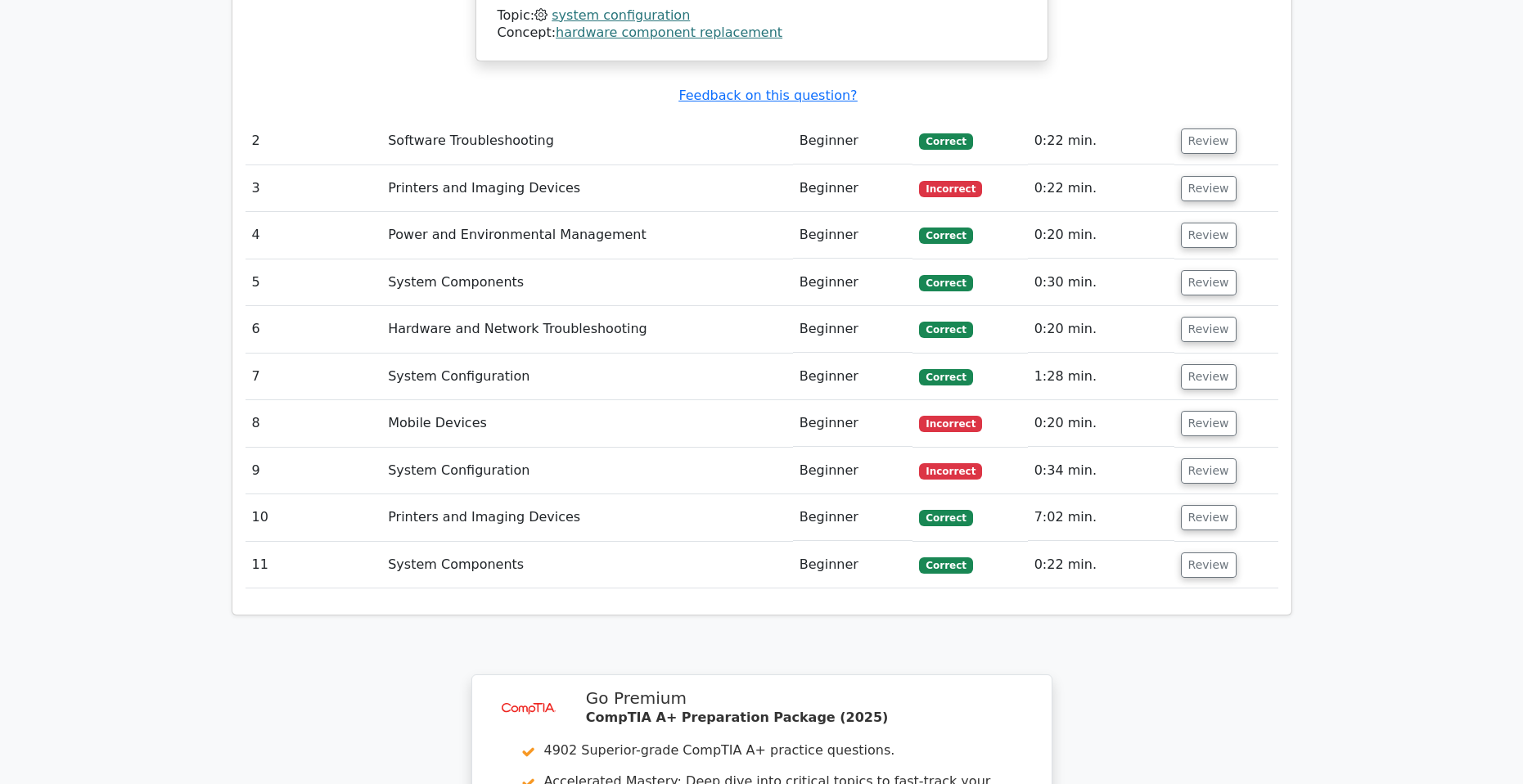
scroll to position [2454, 0]
